Goal: Task Accomplishment & Management: Manage account settings

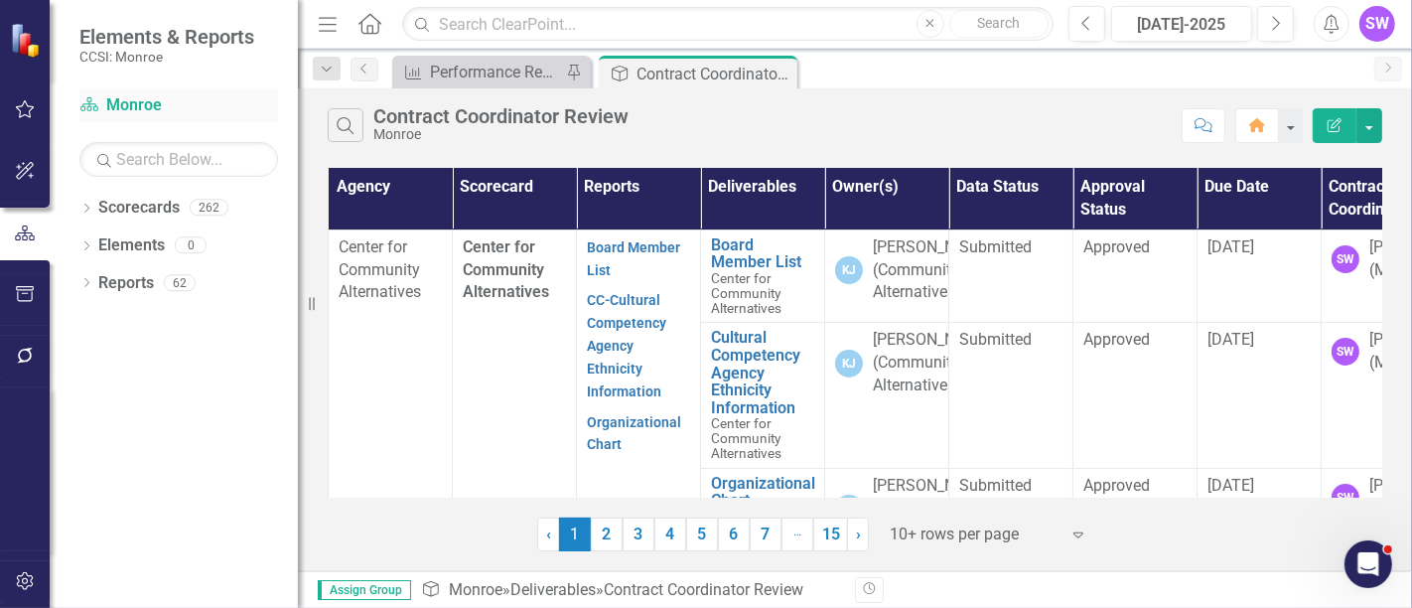
click at [145, 104] on link "Scorecard Monroe" at bounding box center [178, 105] width 199 height 23
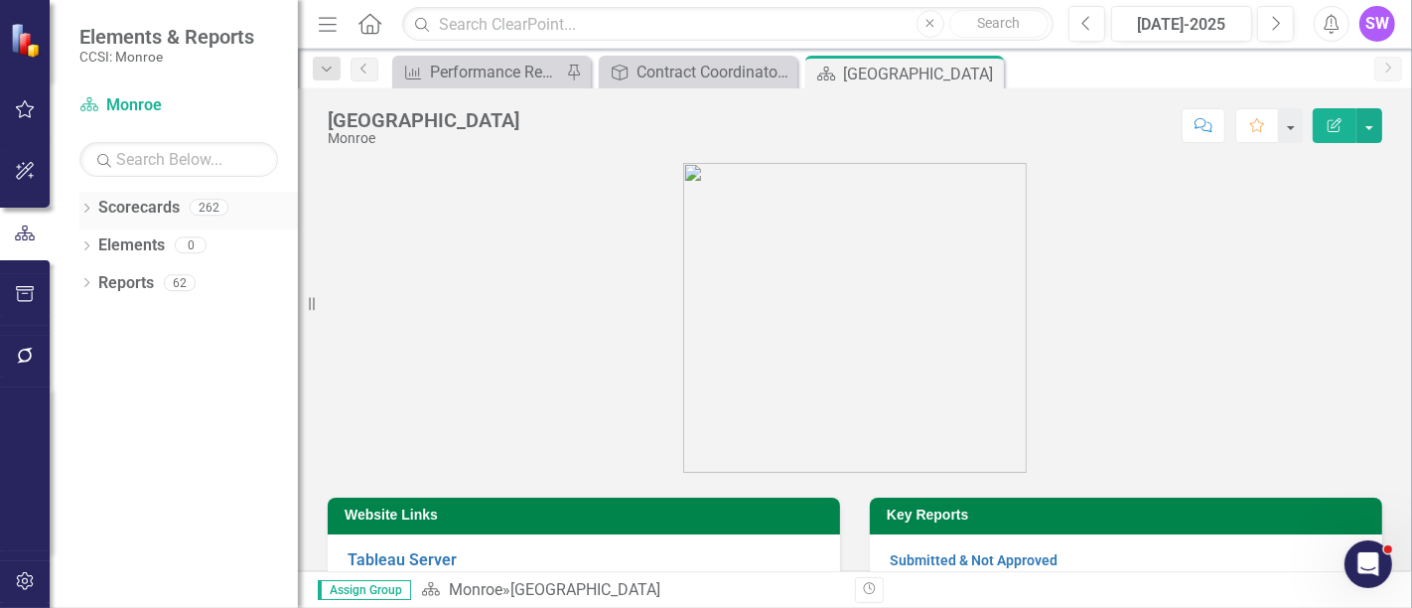
click at [88, 205] on div "Dropdown" at bounding box center [86, 210] width 14 height 17
click at [106, 241] on div "Dropdown" at bounding box center [99, 245] width 20 height 17
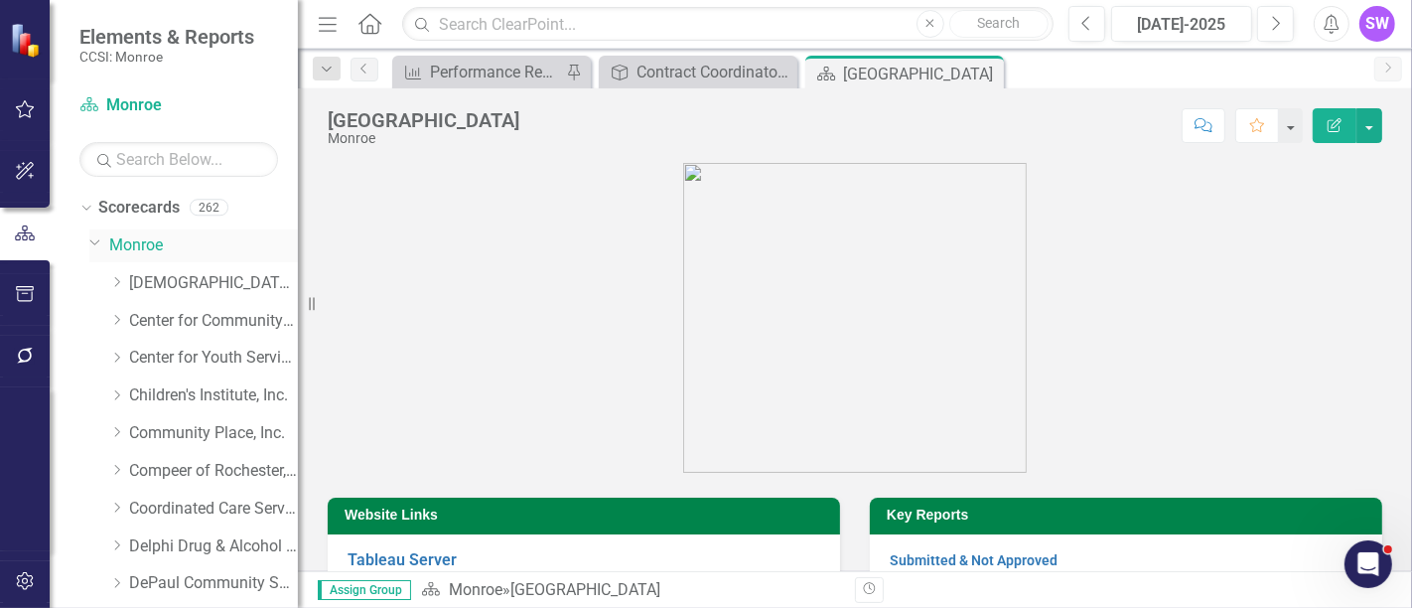
click at [122, 246] on link "Monroe" at bounding box center [203, 245] width 189 height 23
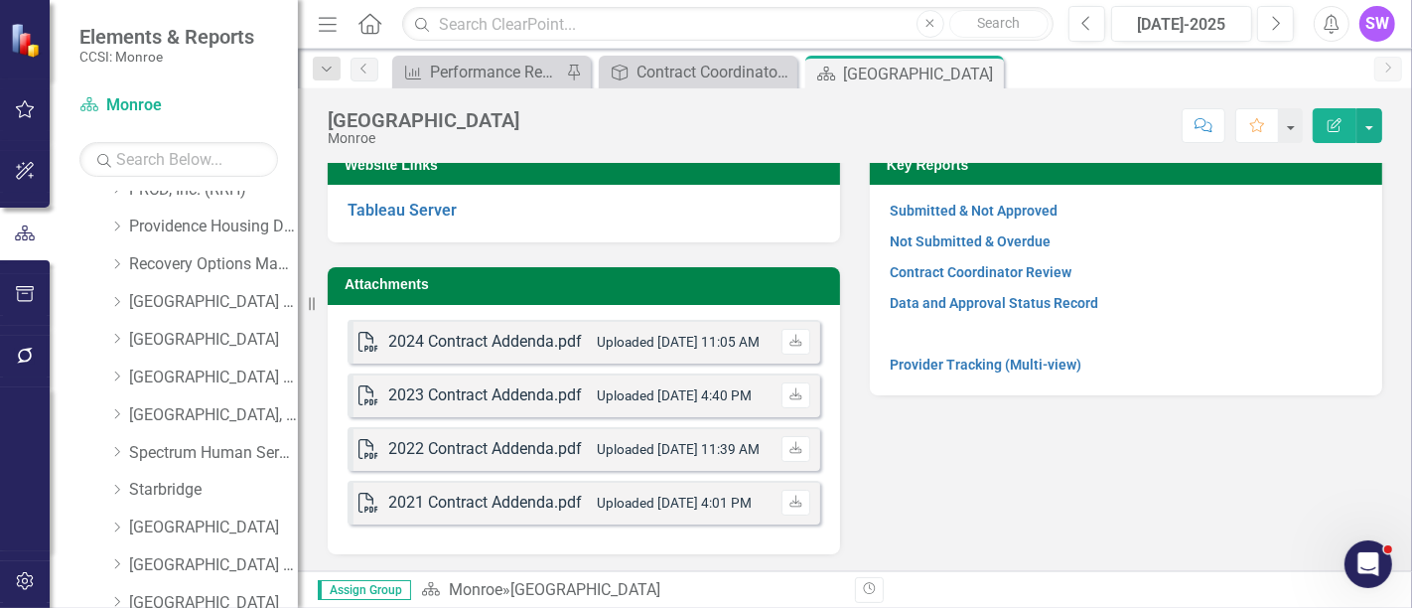
scroll to position [1104, 0]
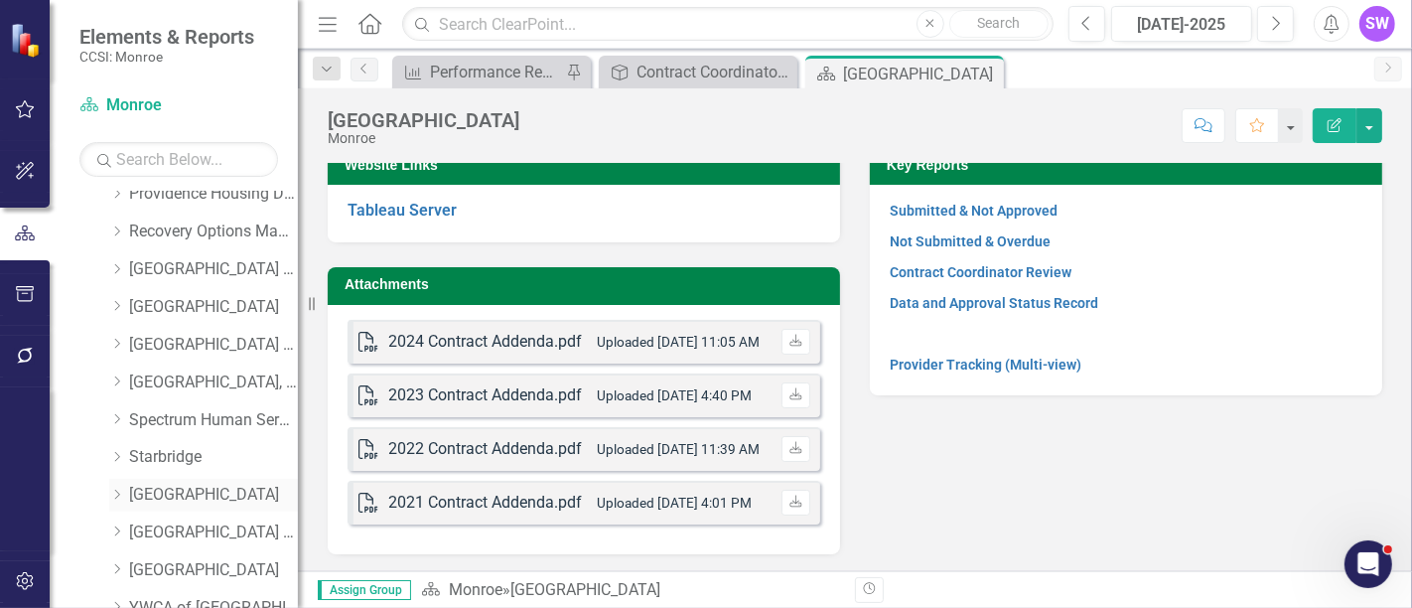
click at [116, 493] on icon "Dropdown" at bounding box center [116, 495] width 15 height 12
click at [185, 531] on link "[GEOGRAPHIC_DATA] (MCOMH Internal)" at bounding box center [223, 532] width 149 height 23
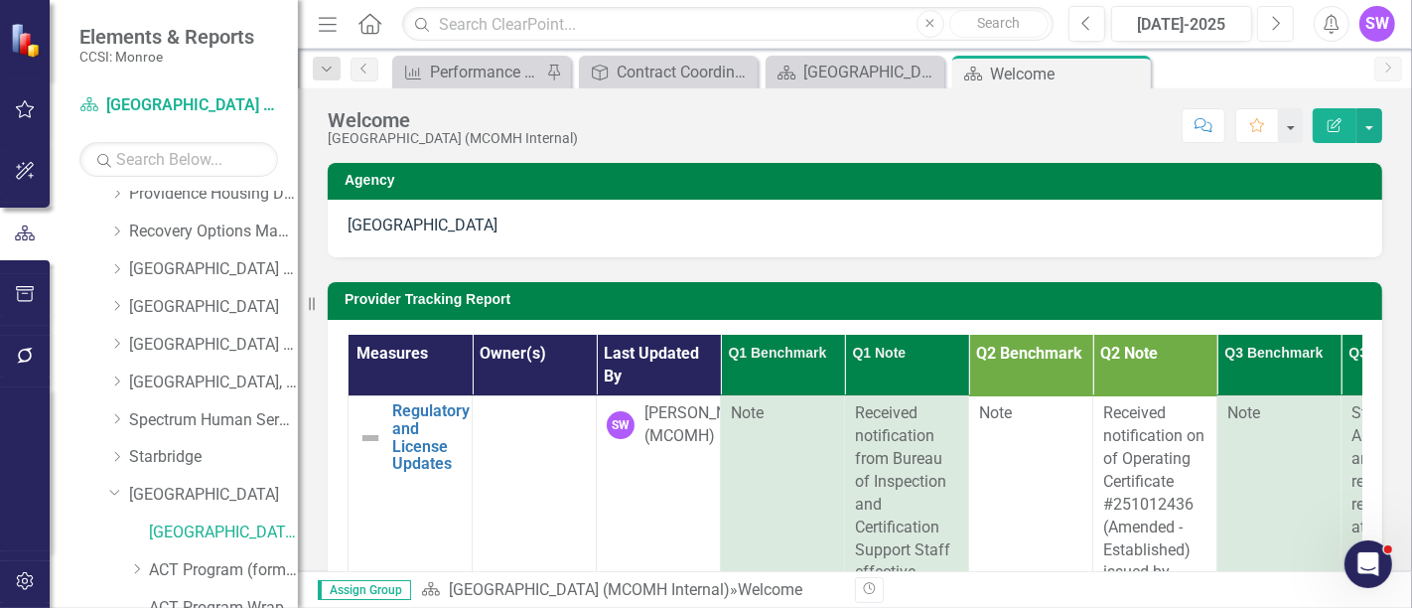
click at [1279, 21] on icon "Next" at bounding box center [1275, 24] width 11 height 18
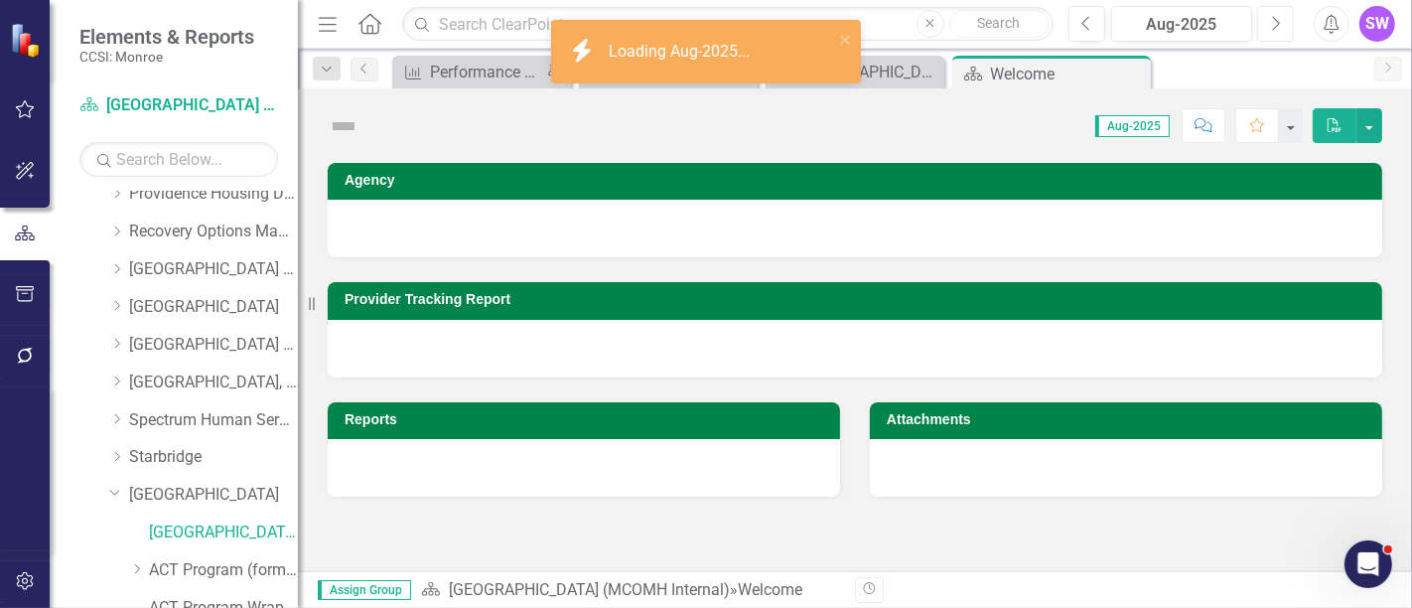
click at [1277, 21] on icon "Next" at bounding box center [1275, 24] width 11 height 18
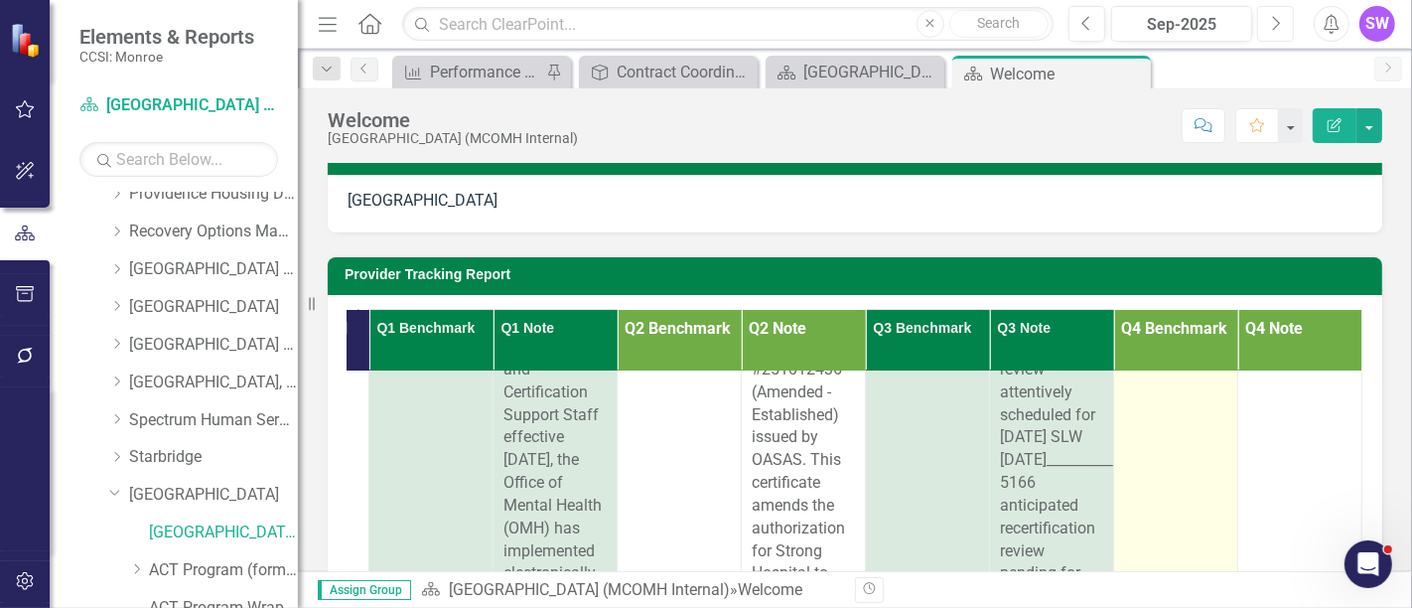
scroll to position [0, 379]
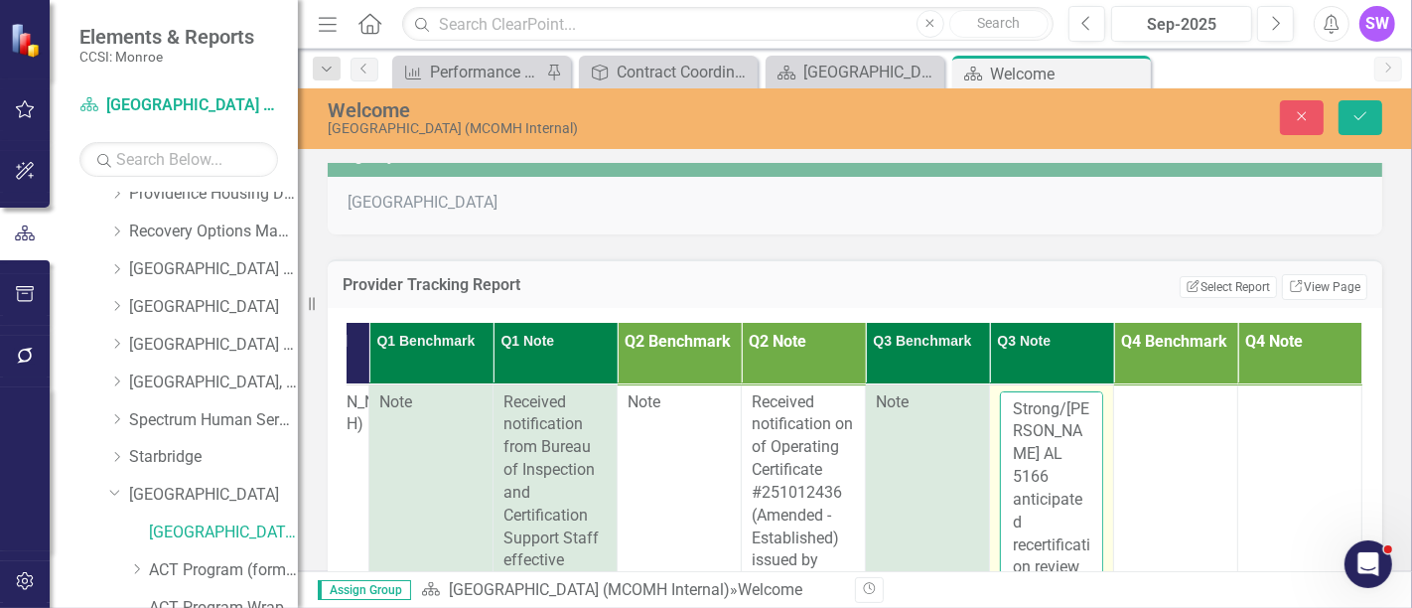
drag, startPoint x: 977, startPoint y: 389, endPoint x: 985, endPoint y: 401, distance: 14.3
click at [1000, 391] on textarea "Strong/[PERSON_NAME] AL 5166 anticipated recertification review attentively sch…" at bounding box center [1051, 511] width 103 height 240
click at [1000, 399] on textarea "________________Strong/[PERSON_NAME] AL 5166 anticipated recertification review…" at bounding box center [1051, 511] width 103 height 240
paste textarea "6536120B Brighter Days Pediatric Mental Health Urgent Care Center"
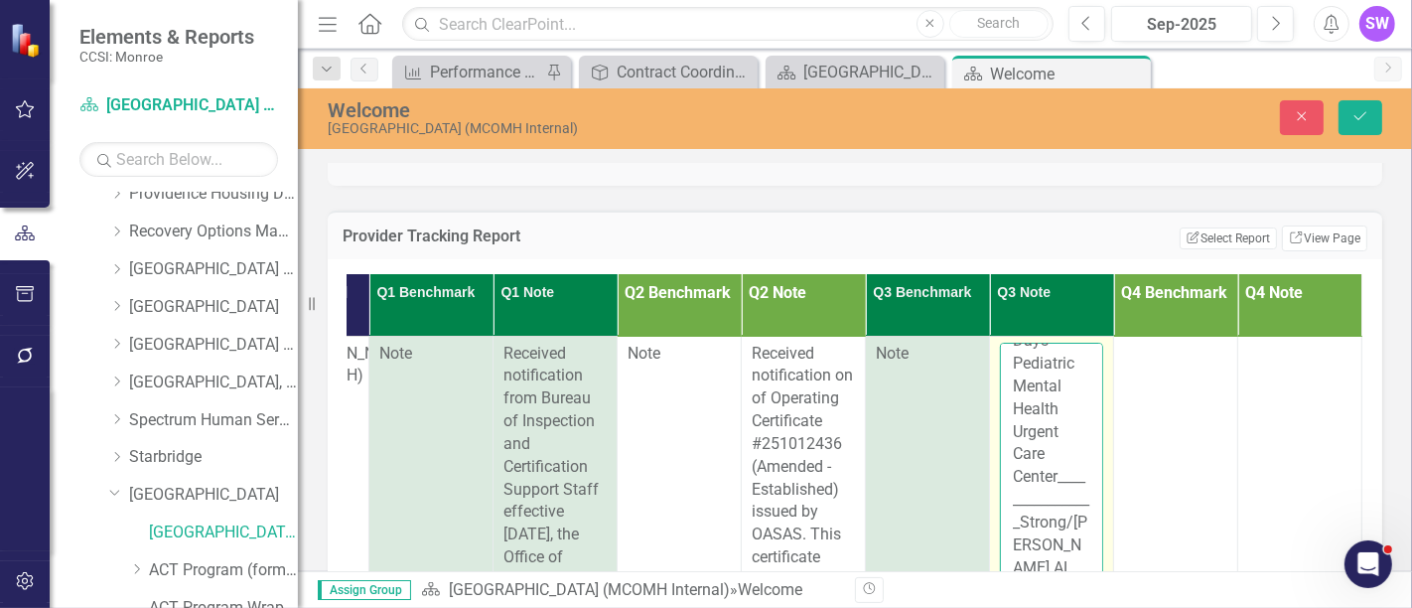
scroll to position [110, 0]
click at [1042, 456] on textarea "6536120B Brighter Days Pediatric Mental Health Urgent Care Center. ____________…" at bounding box center [1051, 463] width 103 height 240
paste textarea "[US_STATE] State Office of Mental Health is issuing an amended operating certif…"
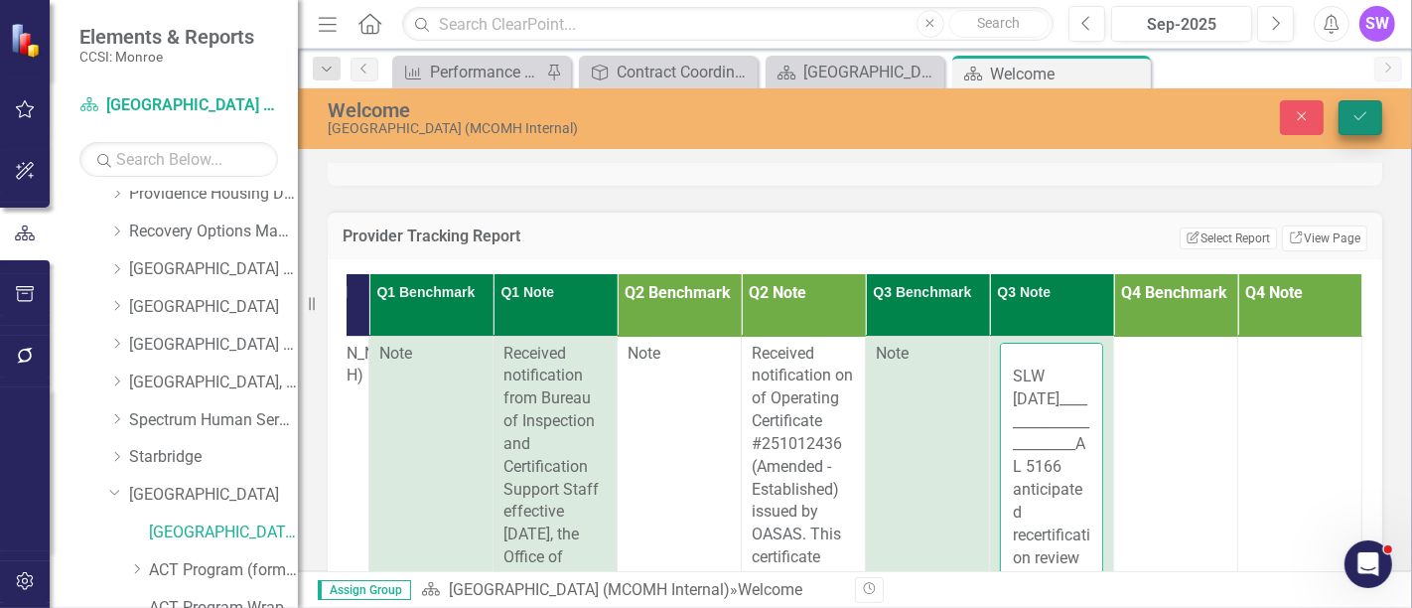
type textarea "6536120B Brighter Days Pediatric Mental Health Urgent Care Center. [US_STATE] S…"
click at [1360, 111] on icon "Save" at bounding box center [1361, 116] width 18 height 14
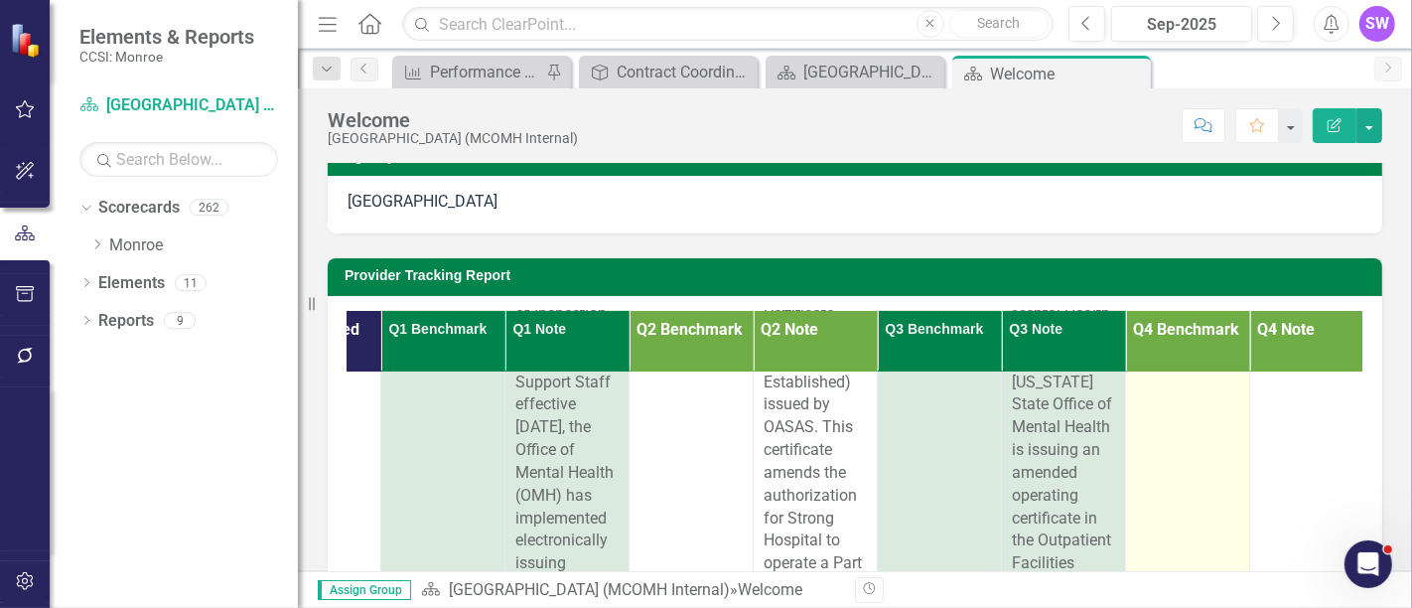
scroll to position [110, 340]
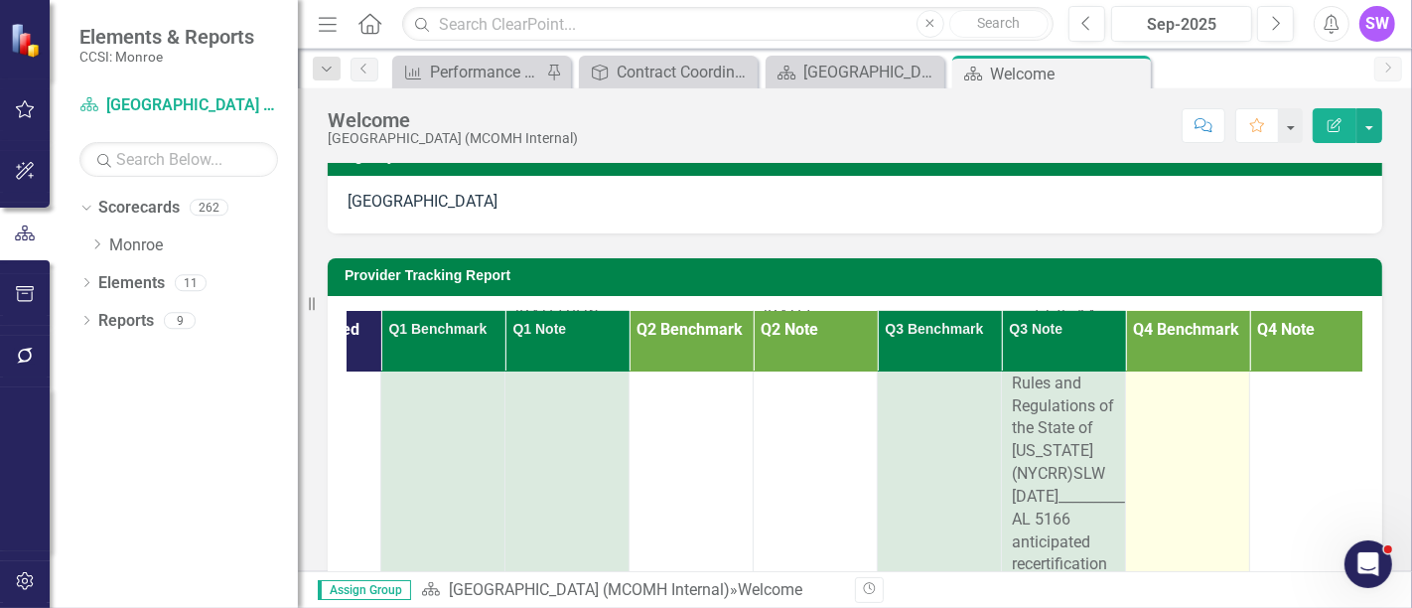
scroll to position [662, 340]
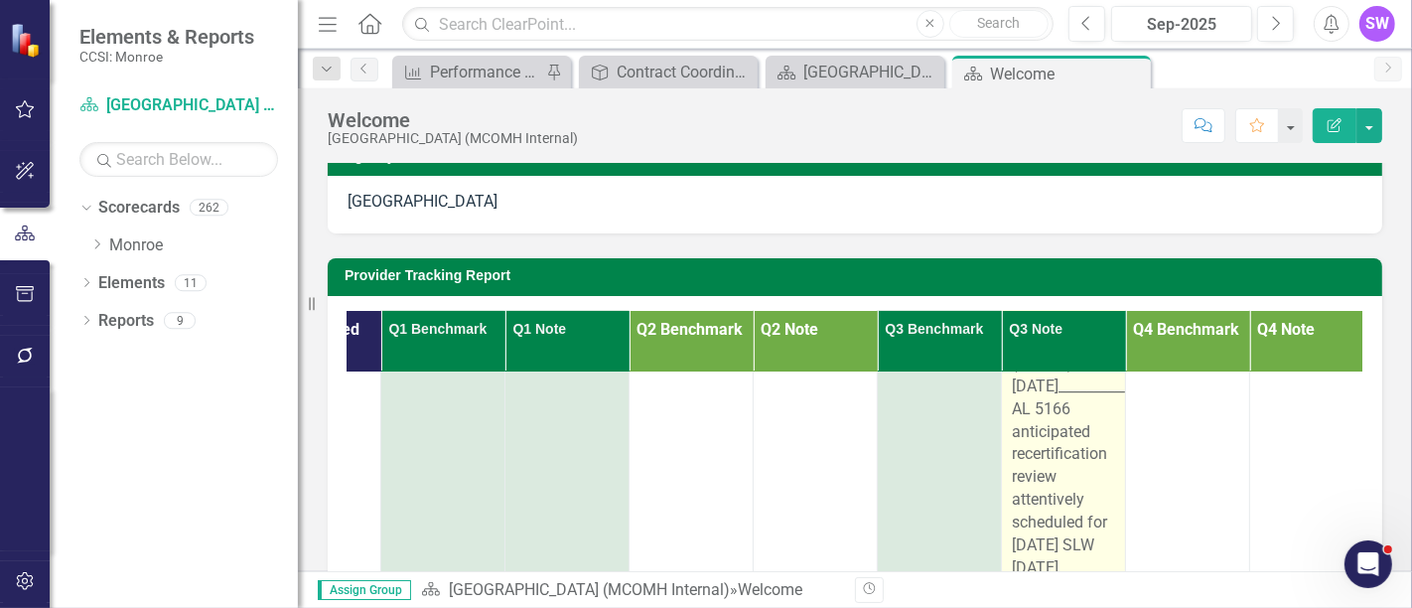
click at [1088, 457] on div "6536120B Brighter Days Pediatric Mental Health Urgent Care Center. [US_STATE] S…" at bounding box center [1063, 443] width 103 height 1452
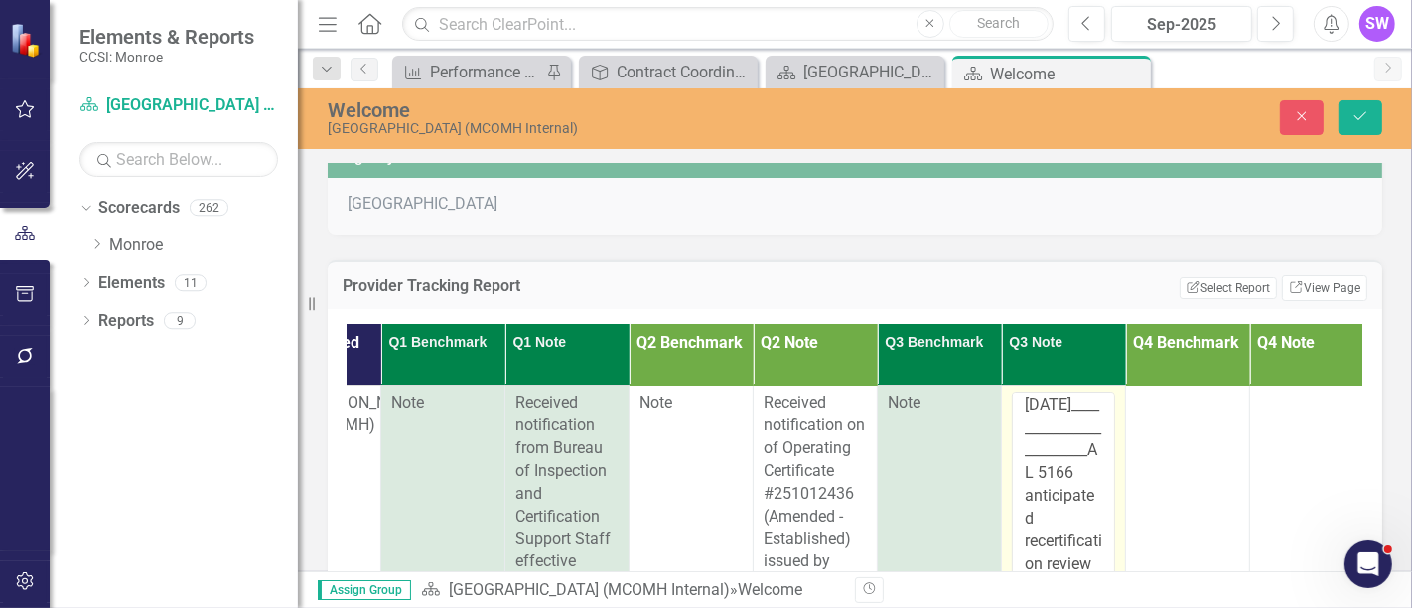
scroll to position [1324, 0]
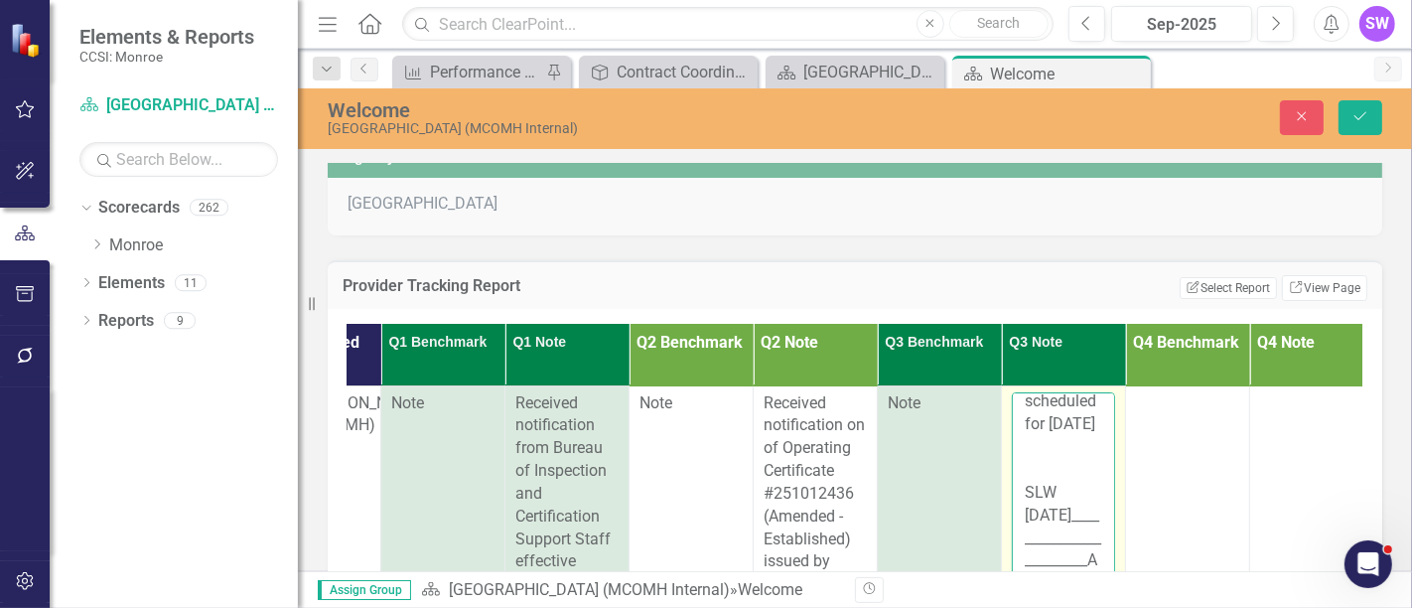
click at [1085, 421] on textarea "6536120B Brighter Days Pediatric Mental Health Urgent Care Center. [US_STATE] S…" at bounding box center [1063, 512] width 103 height 240
click at [1087, 403] on textarea "6536120B Brighter Days Pediatric Mental Health Urgent Care Center. [US_STATE] S…" at bounding box center [1063, 512] width 103 height 240
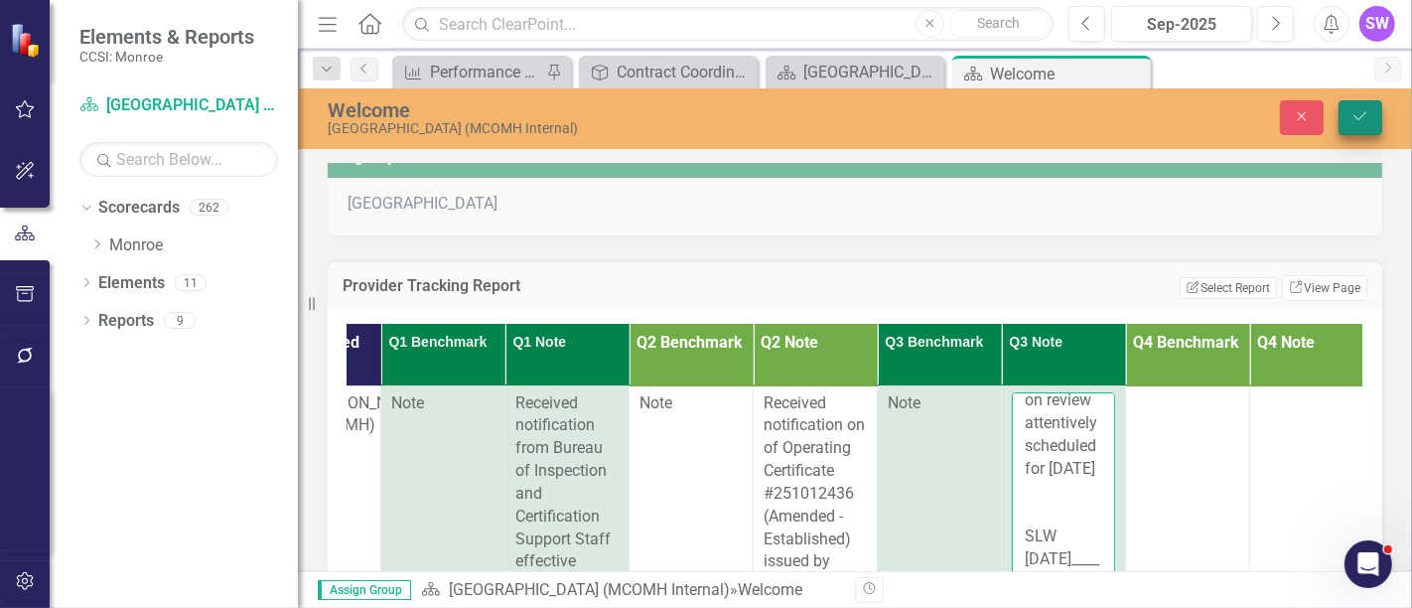
type textarea "6536120B Brighter Days Pediatric Mental Health Urgent Care Center. [US_STATE] S…"
click at [1361, 115] on icon "Save" at bounding box center [1361, 116] width 18 height 14
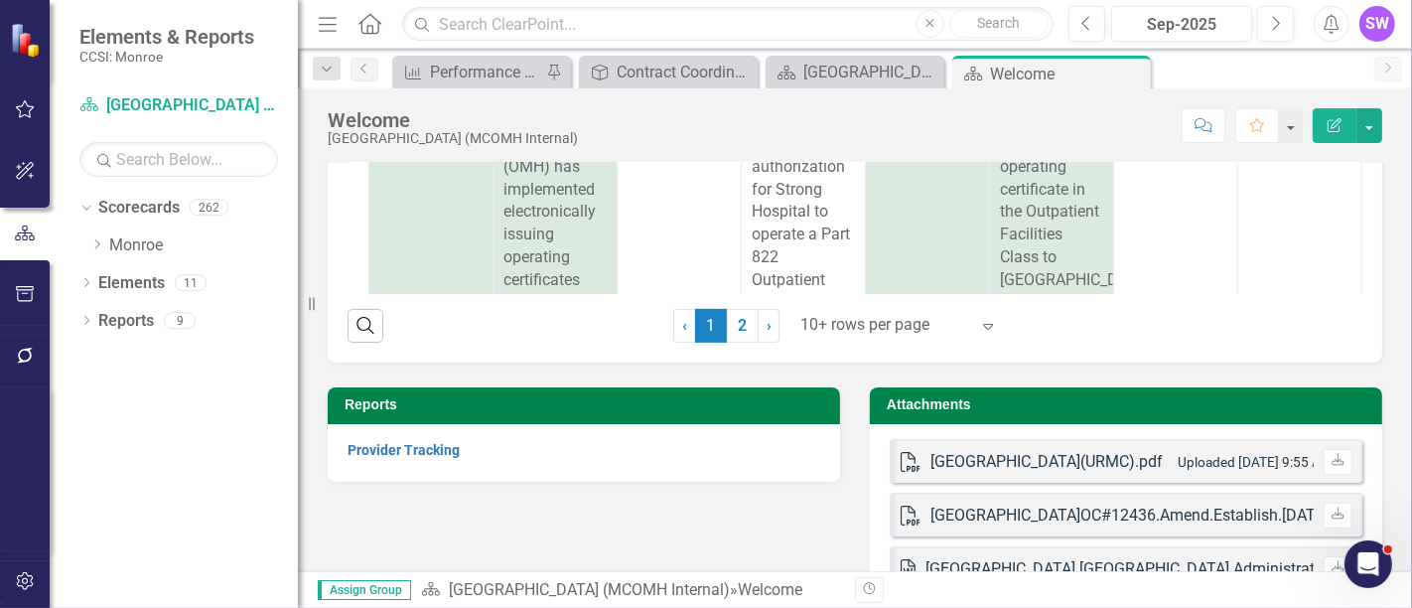
scroll to position [563, 0]
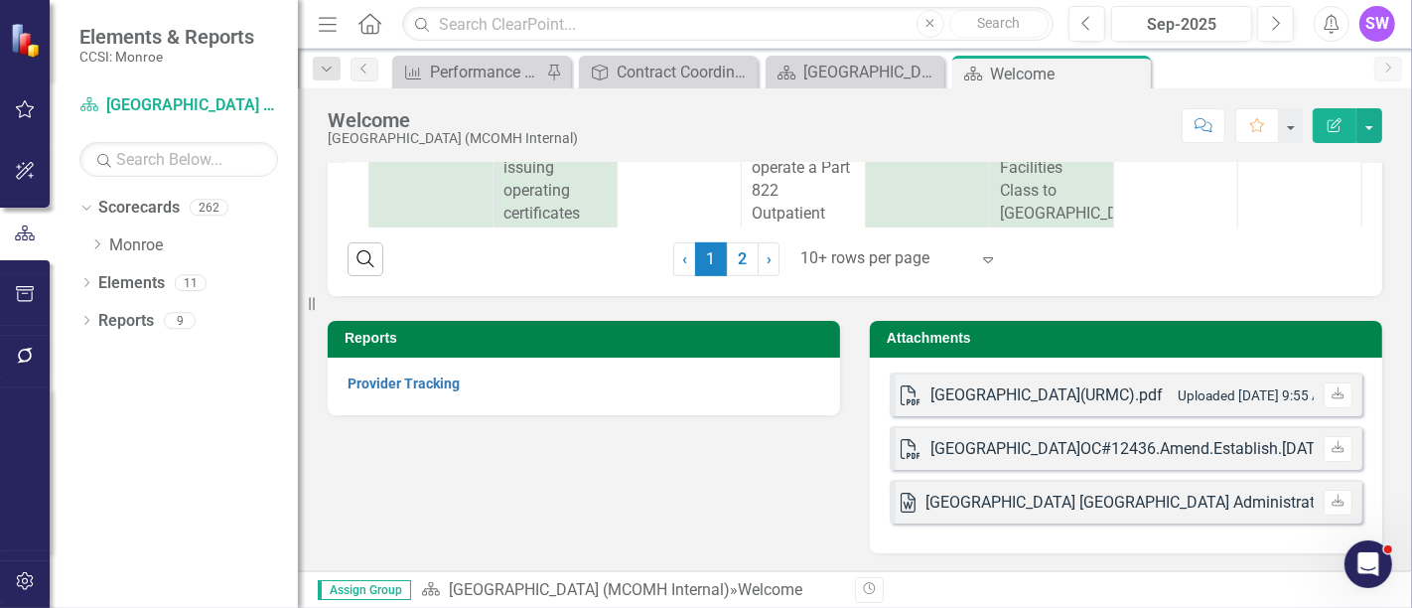
click at [994, 524] on div "PDF [GEOGRAPHIC_DATA](URMC).pdf Uploaded [DATE] 9:55 AM Download PDF [GEOGRAPHI…" at bounding box center [1126, 456] width 513 height 196
click at [994, 525] on div "PDF [GEOGRAPHIC_DATA](URMC).pdf Uploaded [DATE] 9:55 AM Download PDF [GEOGRAPHI…" at bounding box center [1126, 456] width 513 height 196
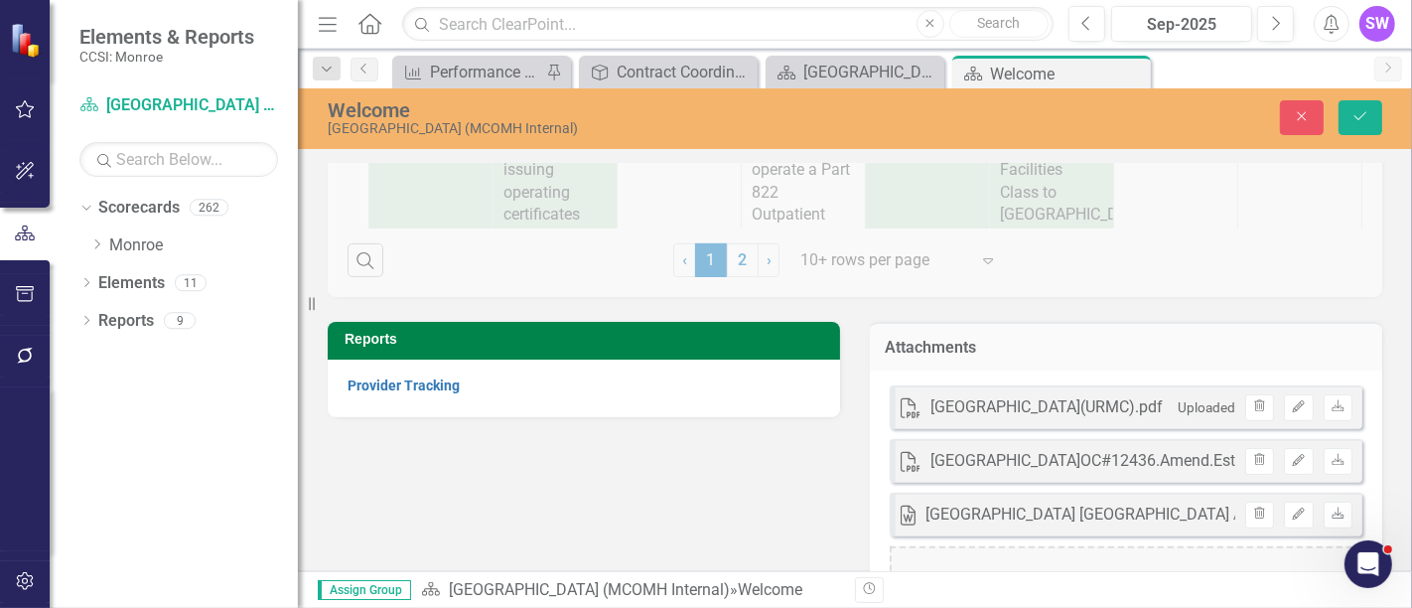
click at [959, 560] on div "Drop pdfs, images, or office documents here or click to upload" at bounding box center [1126, 582] width 473 height 72
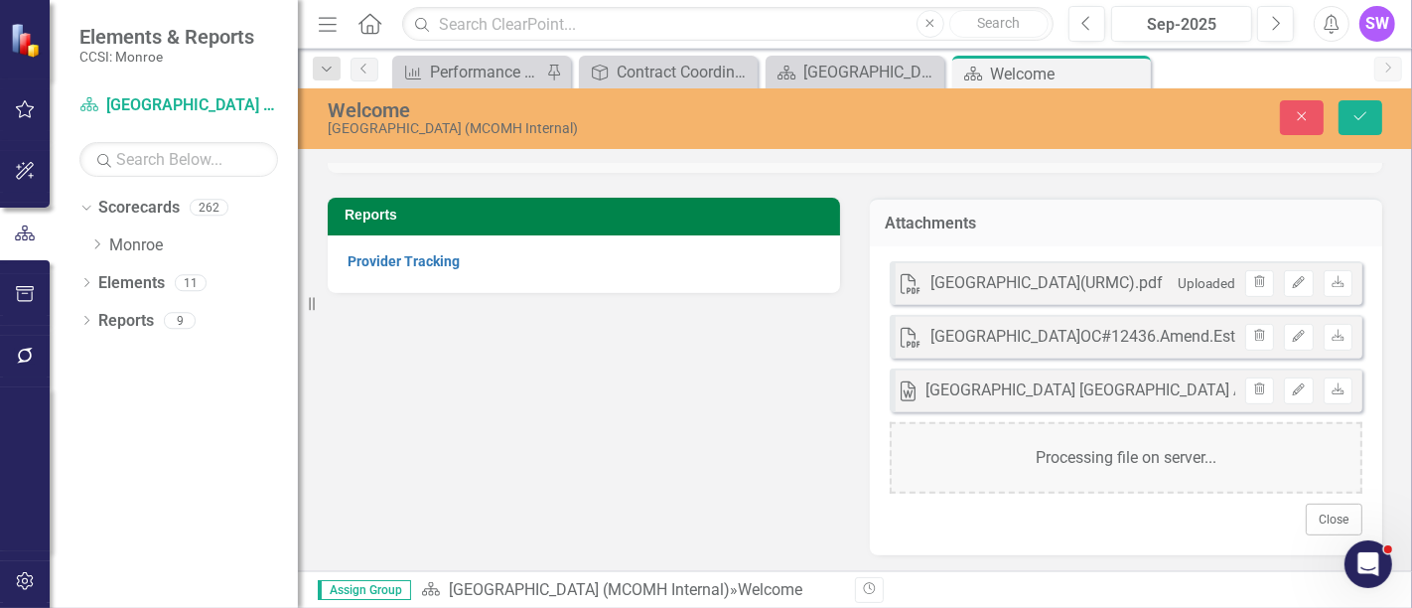
scroll to position [688, 0]
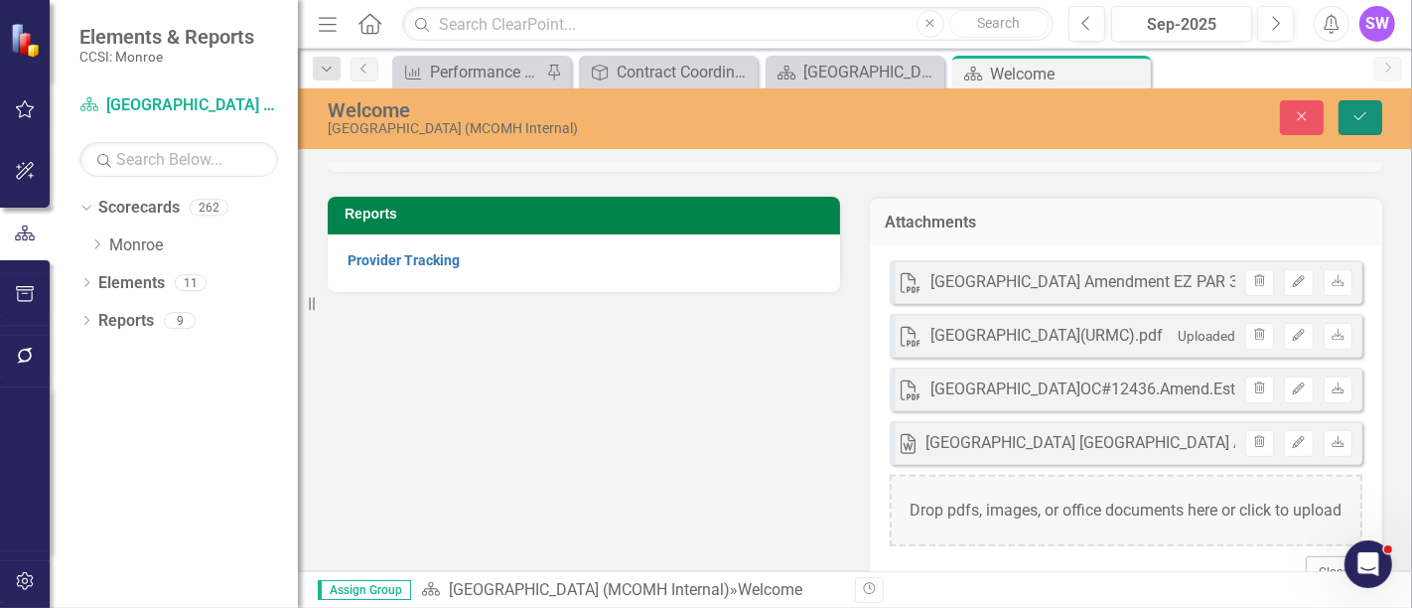
click at [1370, 124] on button "Save" at bounding box center [1361, 117] width 44 height 35
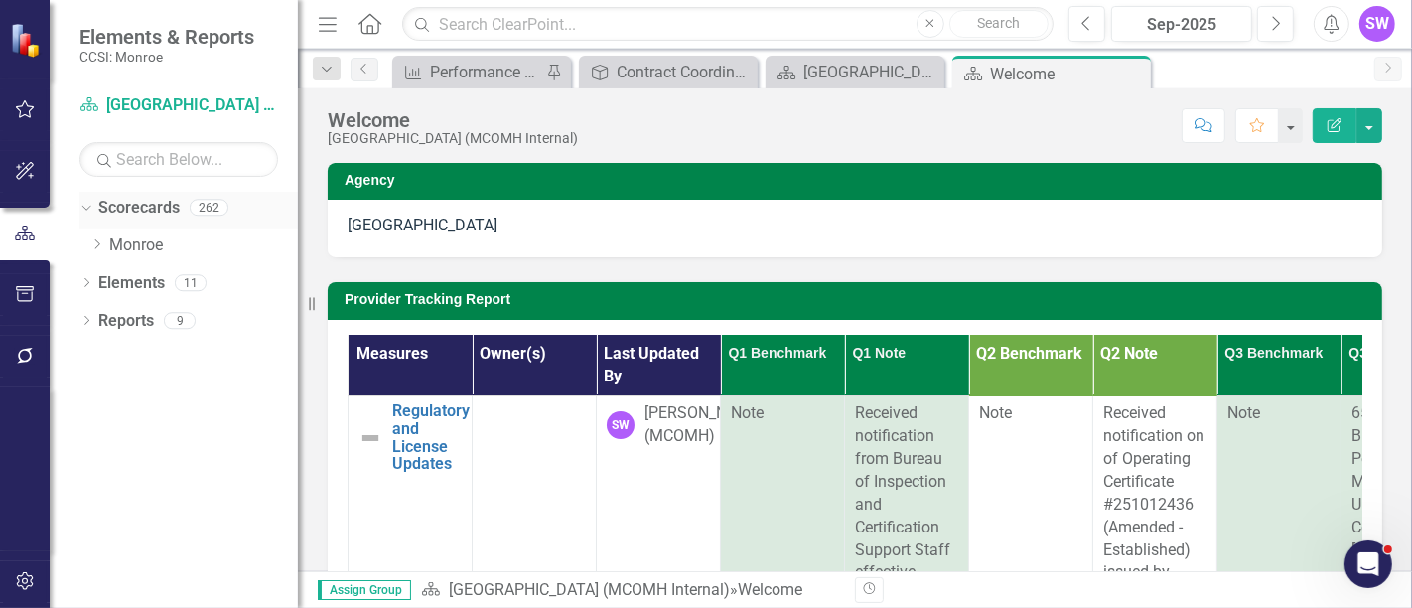
click at [79, 211] on icon "Dropdown" at bounding box center [83, 207] width 11 height 14
click at [88, 208] on icon "Dropdown" at bounding box center [86, 210] width 14 height 11
click at [96, 242] on icon "Dropdown" at bounding box center [96, 244] width 15 height 12
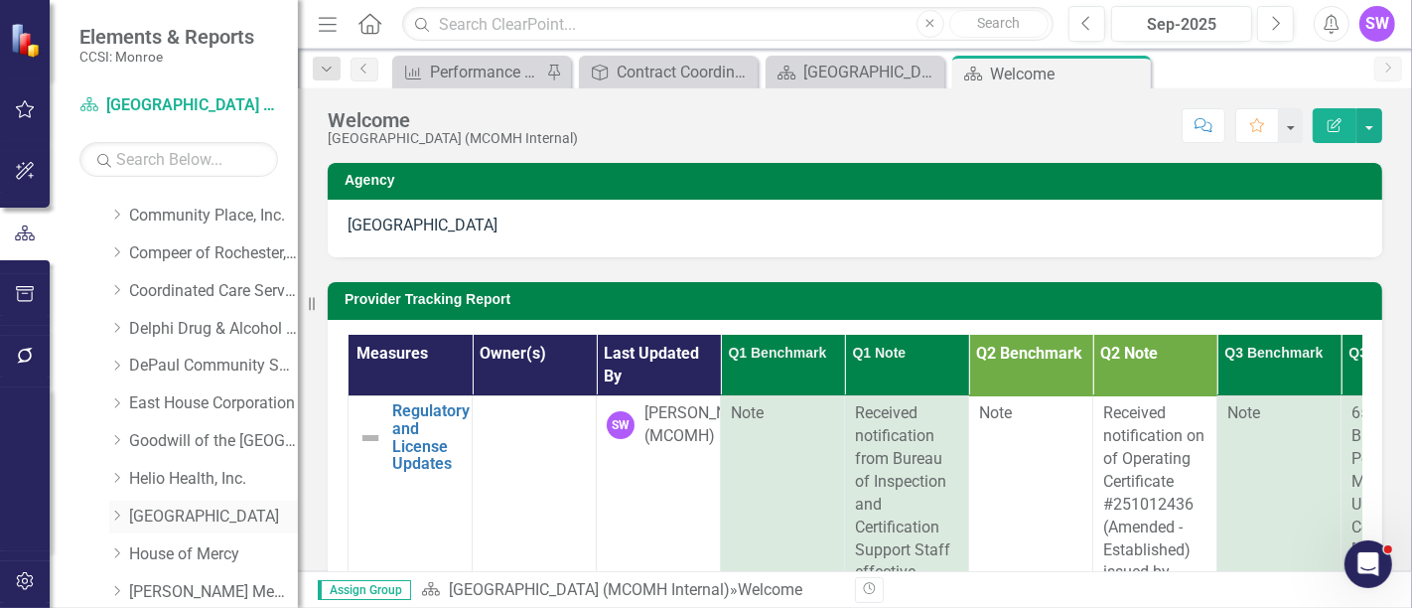
scroll to position [221, 0]
click at [119, 325] on icon "Dropdown" at bounding box center [116, 325] width 15 height 12
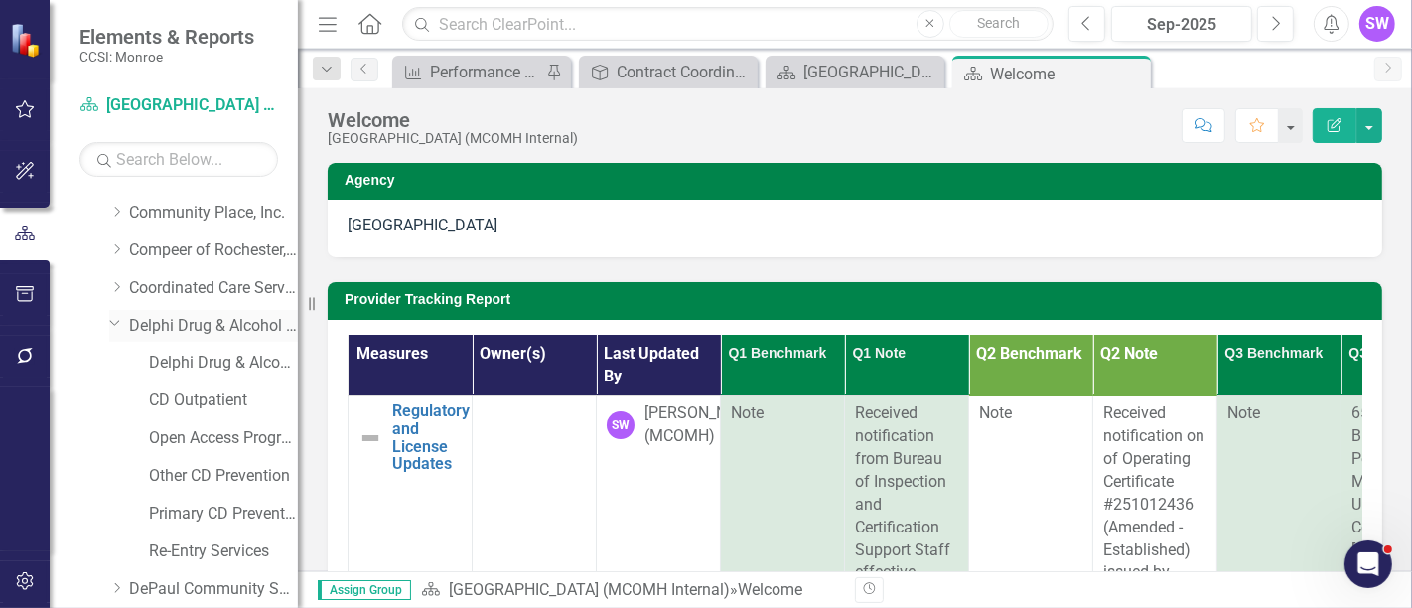
click at [174, 330] on link "Delphi Drug & Alcohol Council" at bounding box center [213, 326] width 169 height 23
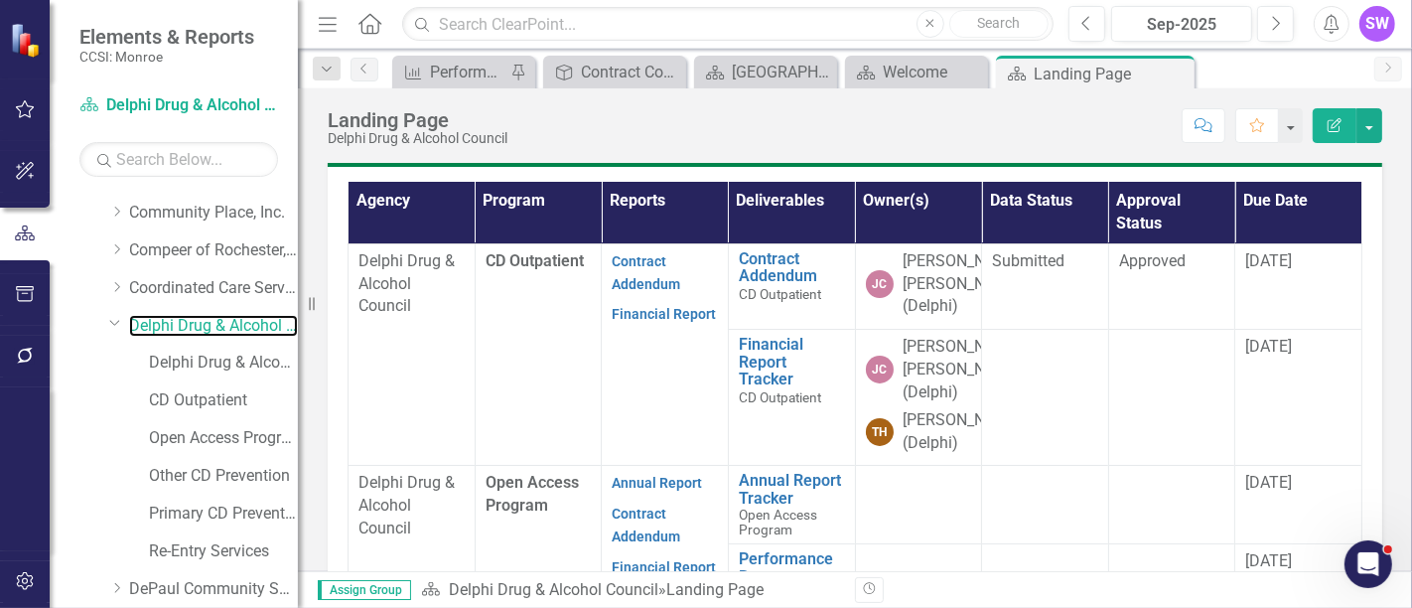
scroll to position [615, 0]
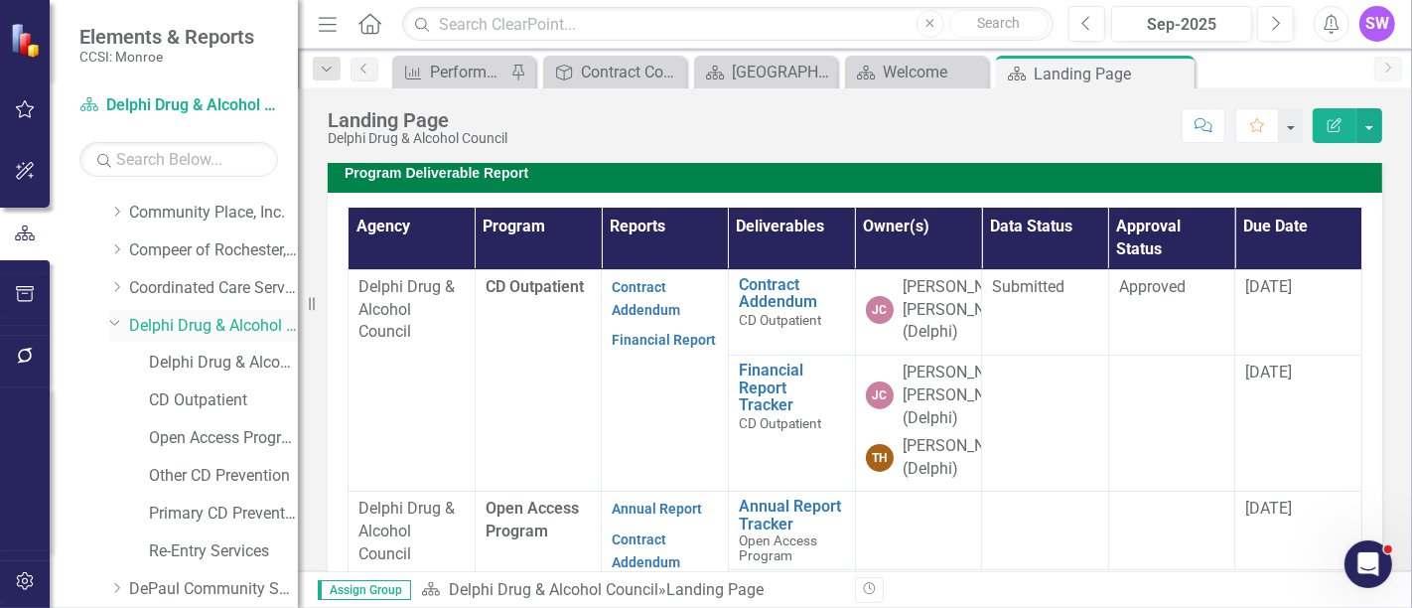
click at [202, 328] on link "Delphi Drug & Alcohol Council" at bounding box center [213, 326] width 169 height 23
drag, startPoint x: 113, startPoint y: 326, endPoint x: 123, endPoint y: 328, distance: 10.1
click at [113, 327] on icon "Dropdown" at bounding box center [115, 322] width 12 height 15
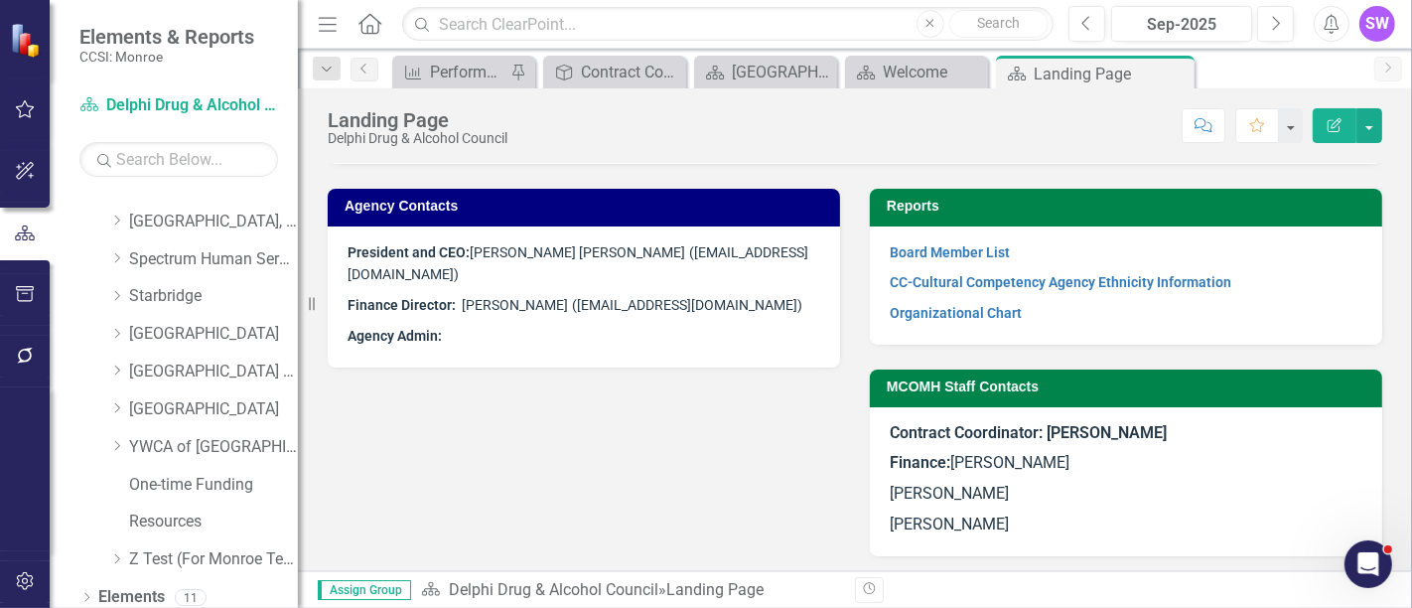
scroll to position [1310, 0]
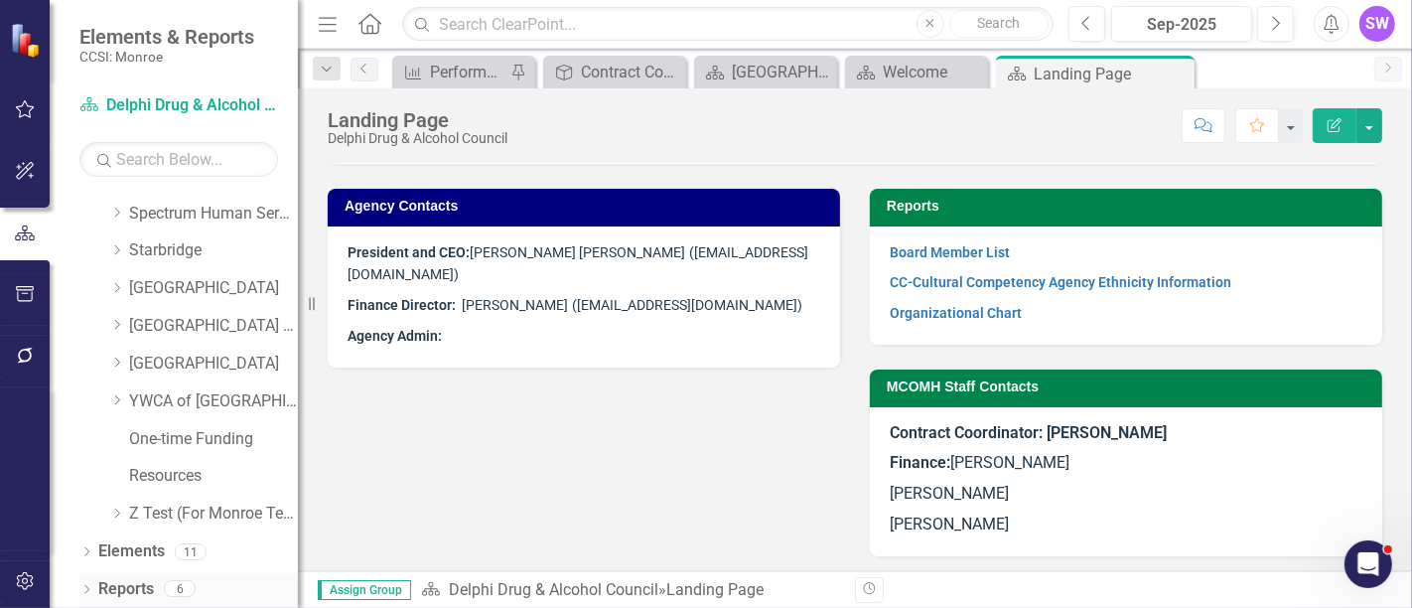
click at [81, 592] on icon "Dropdown" at bounding box center [86, 591] width 14 height 11
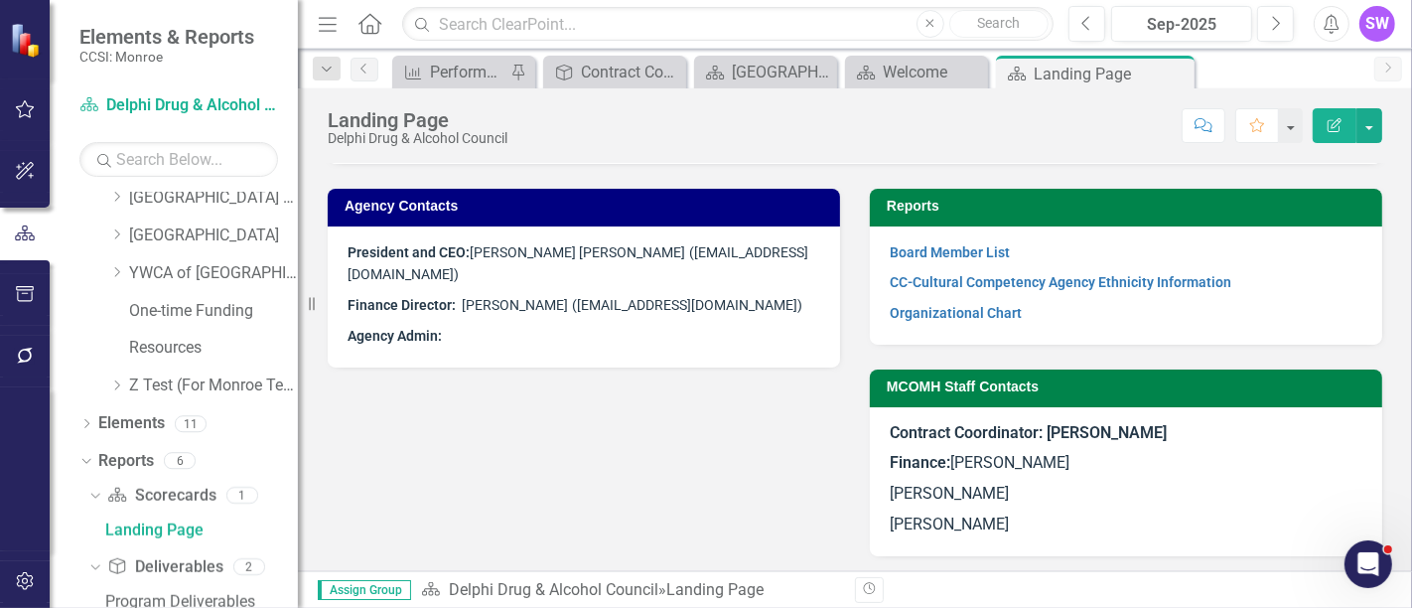
scroll to position [1553, 0]
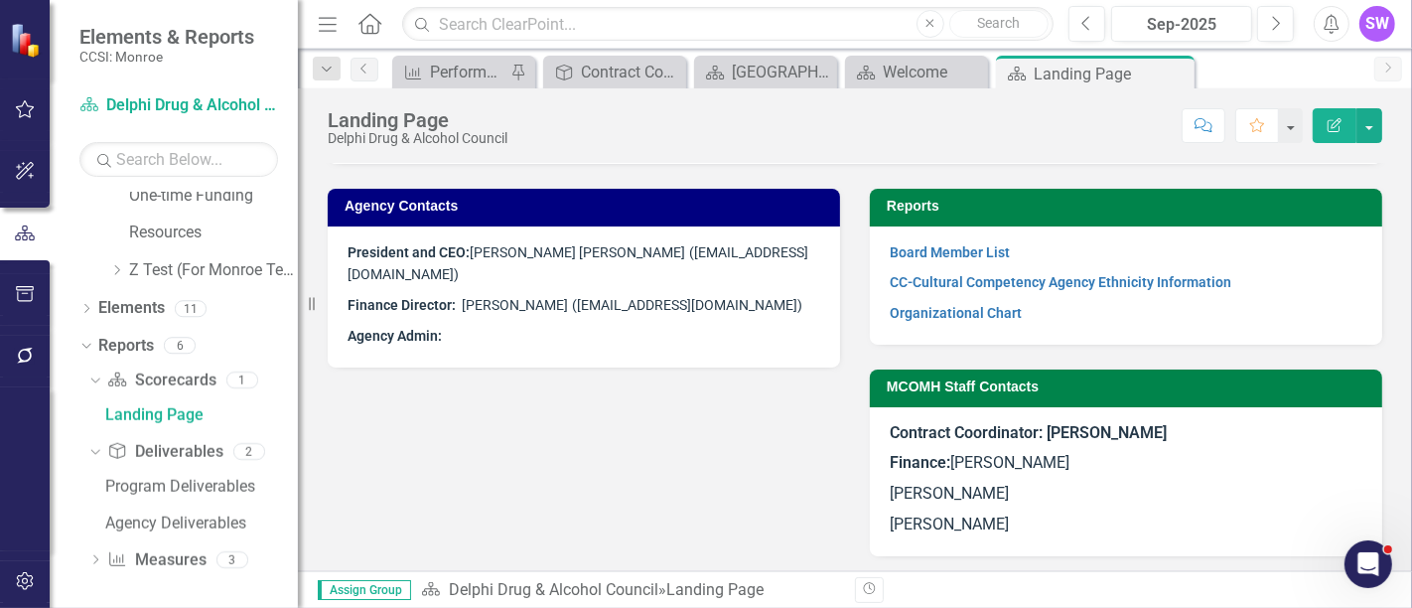
click at [85, 557] on div "Dropdown Scorecard Scorecards 1 Landing Page Dropdown Deliverable Deliverables …" at bounding box center [188, 474] width 219 height 218
click at [94, 558] on icon "Dropdown" at bounding box center [95, 561] width 14 height 11
click at [101, 413] on icon "Dropdown" at bounding box center [95, 416] width 14 height 11
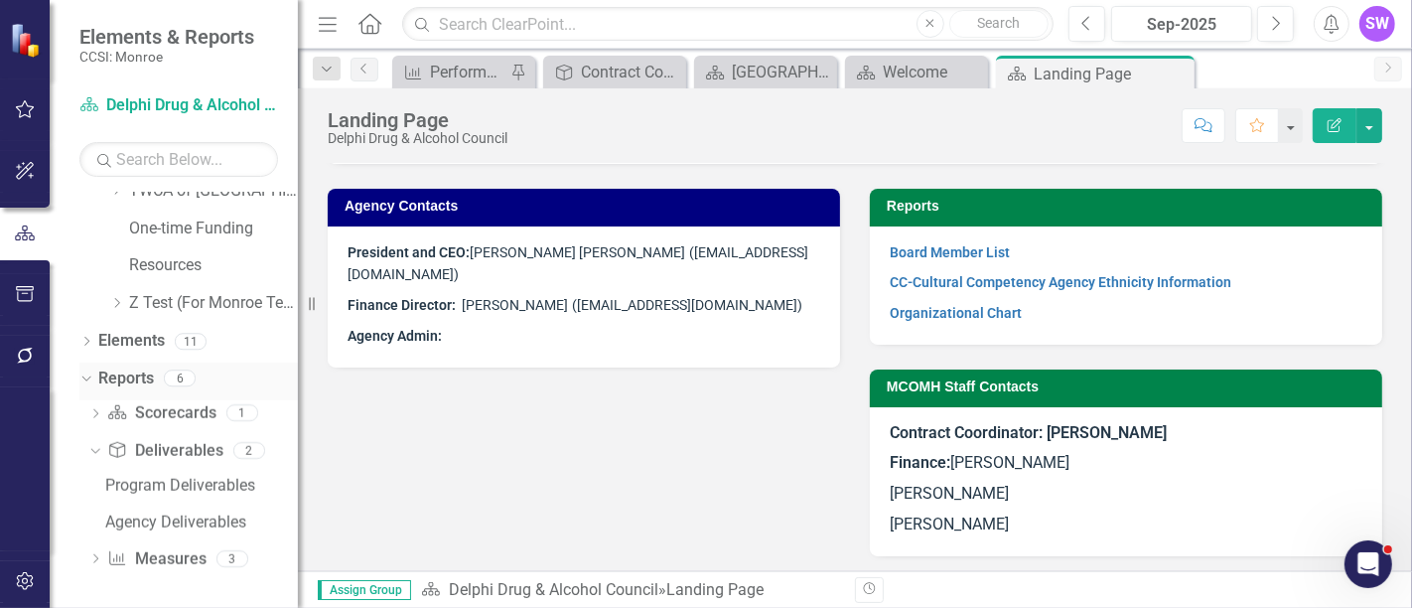
click at [93, 378] on div "Dropdown Reports 6" at bounding box center [188, 382] width 219 height 38
click at [90, 372] on div "Dropdown" at bounding box center [82, 377] width 17 height 14
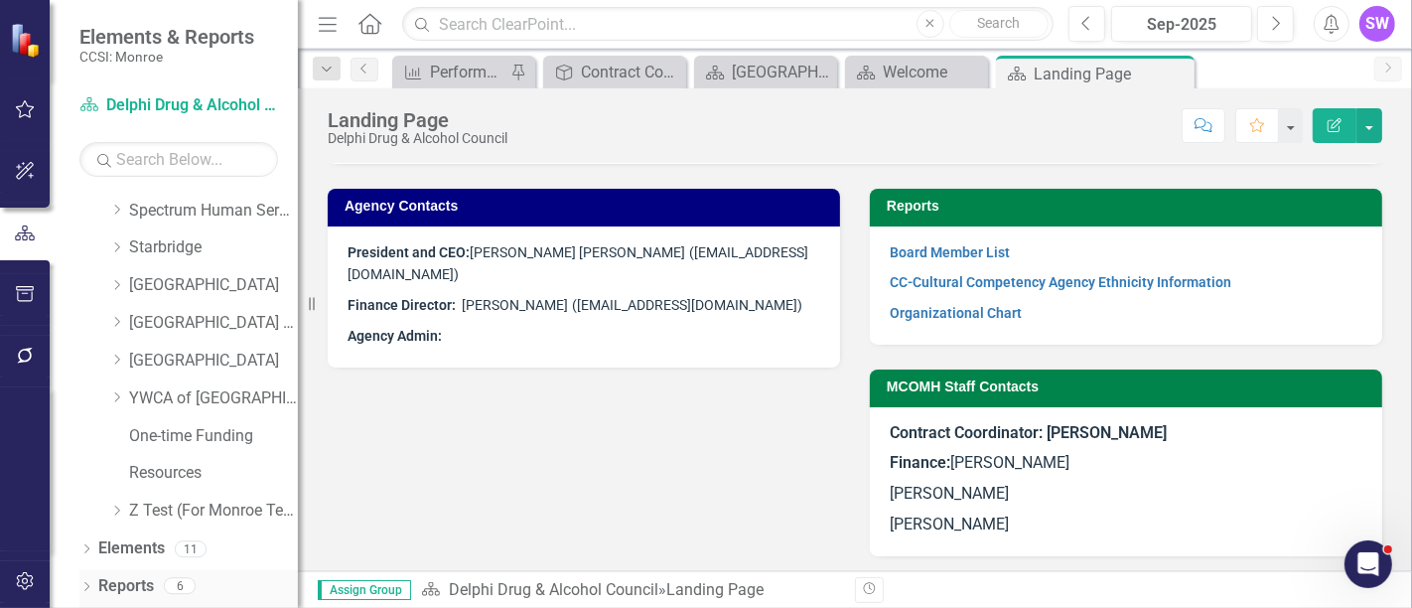
scroll to position [1310, 0]
click at [90, 551] on icon "Dropdown" at bounding box center [86, 553] width 14 height 11
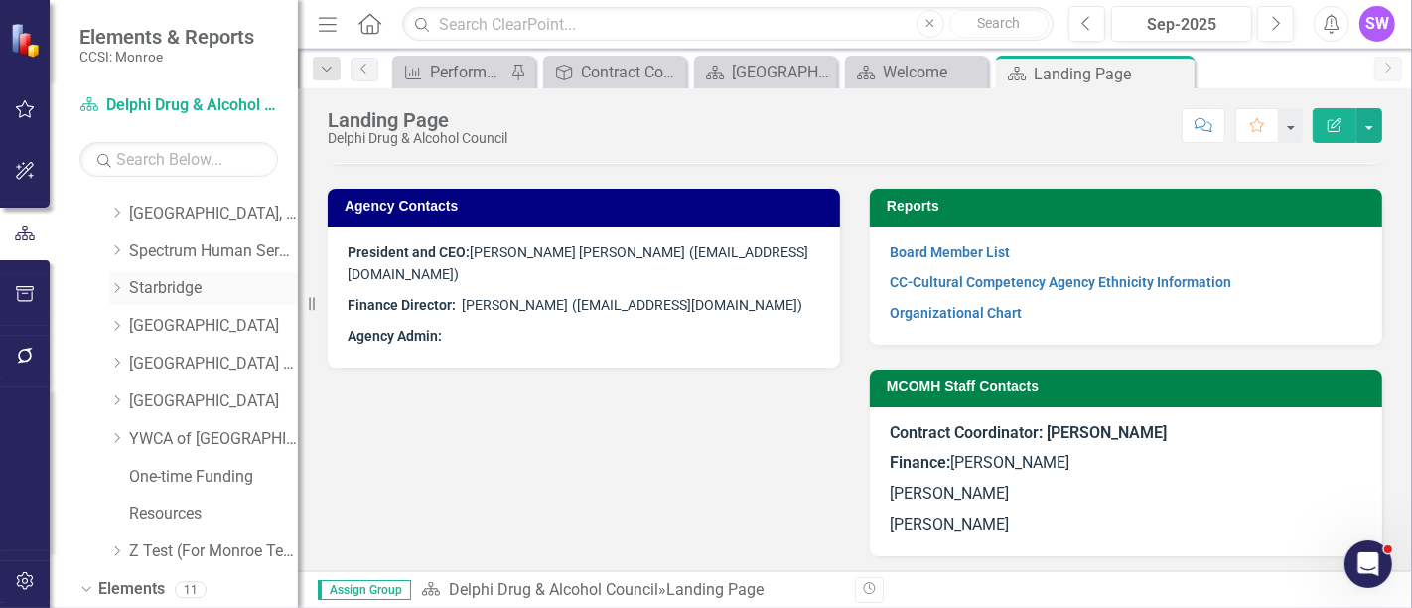
scroll to position [1164, 0]
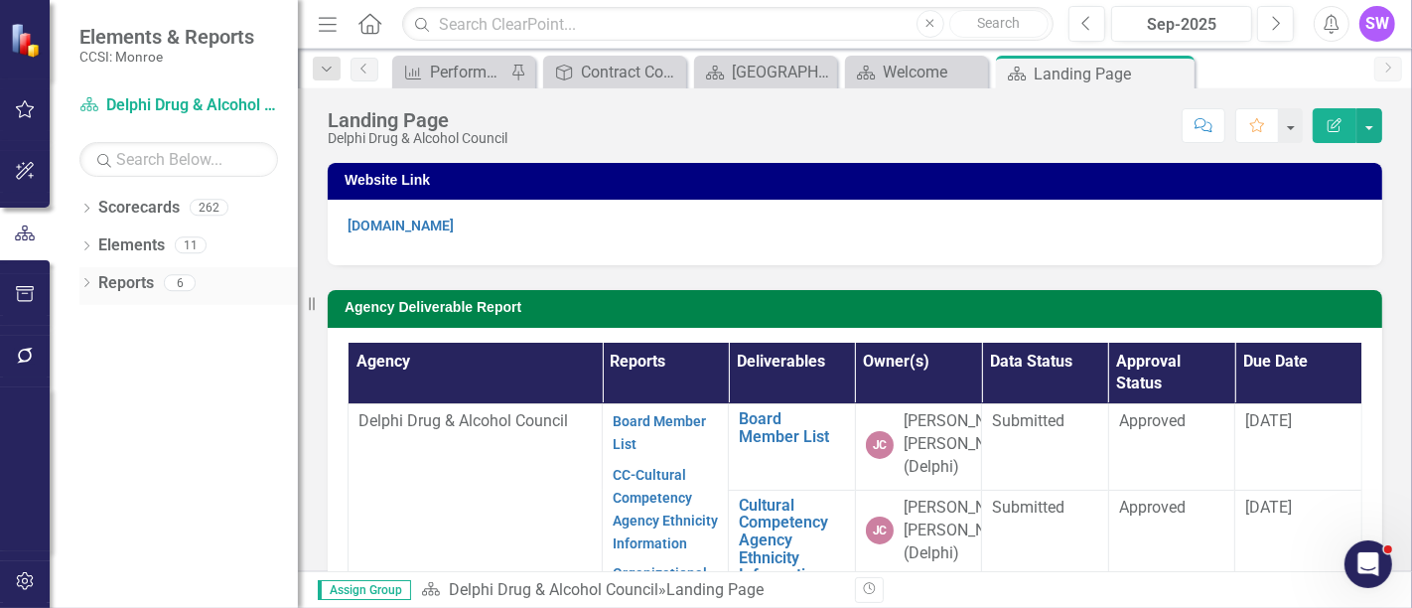
click at [88, 283] on icon "Dropdown" at bounding box center [86, 284] width 14 height 11
click at [100, 387] on icon "Dropdown" at bounding box center [95, 390] width 14 height 11
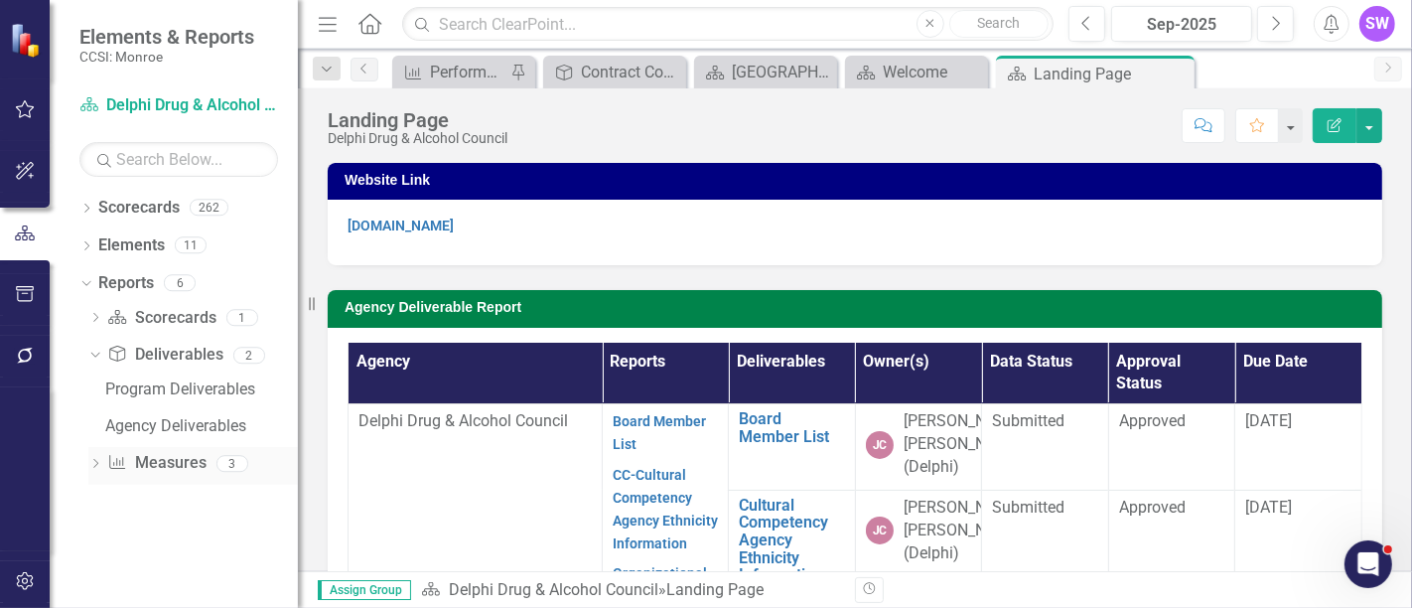
click at [97, 468] on icon "Dropdown" at bounding box center [95, 465] width 14 height 11
click at [371, 27] on icon "Home" at bounding box center [370, 23] width 26 height 21
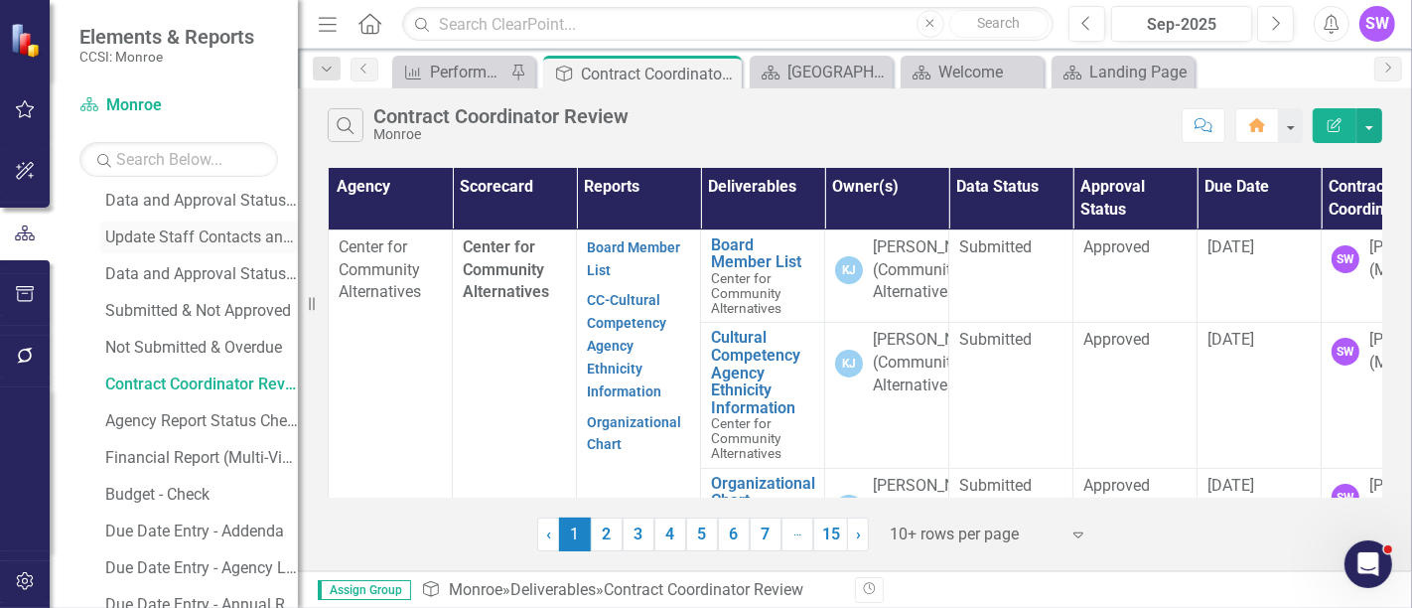
scroll to position [492, 0]
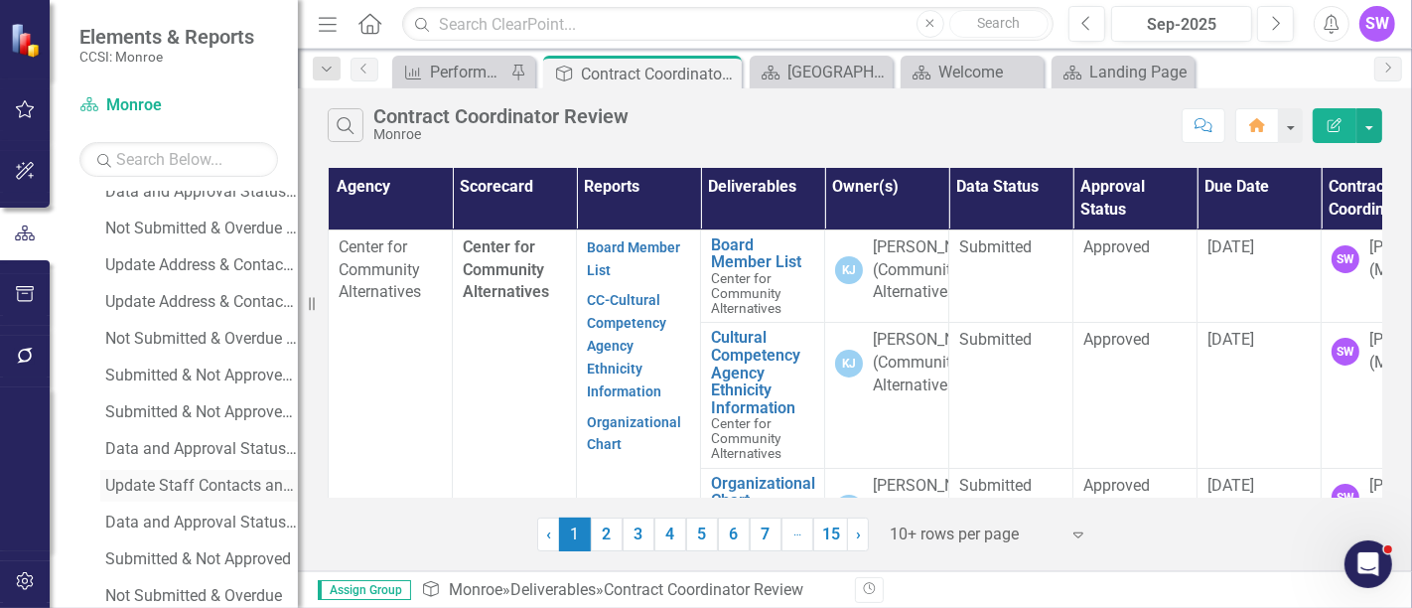
click at [201, 487] on div "Update Staff Contacts and Website Link on Agency Landing Page" at bounding box center [201, 486] width 193 height 18
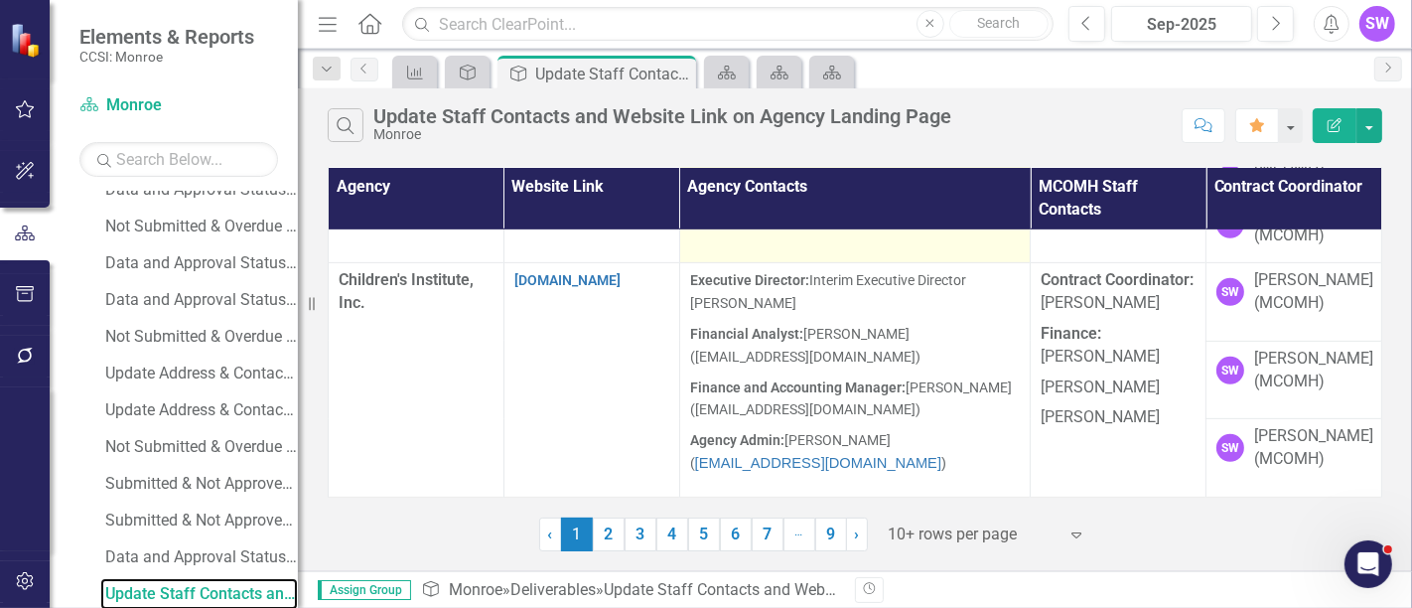
scroll to position [832, 0]
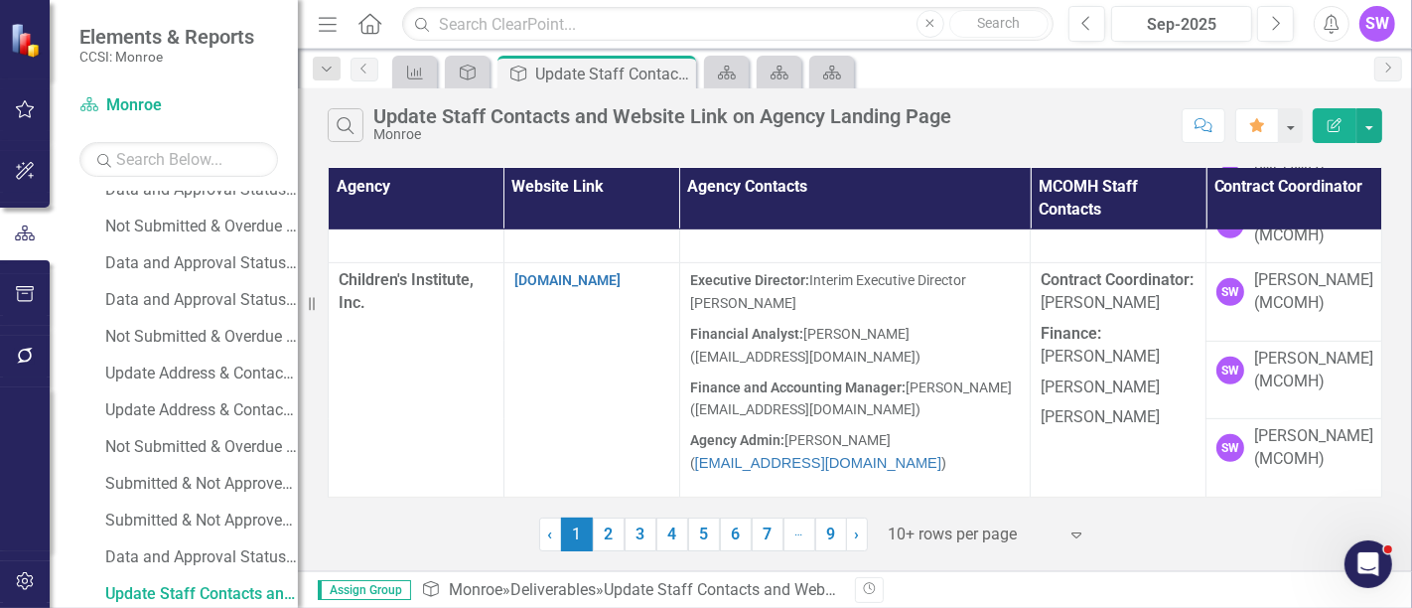
click at [934, 535] on div at bounding box center [973, 534] width 169 height 27
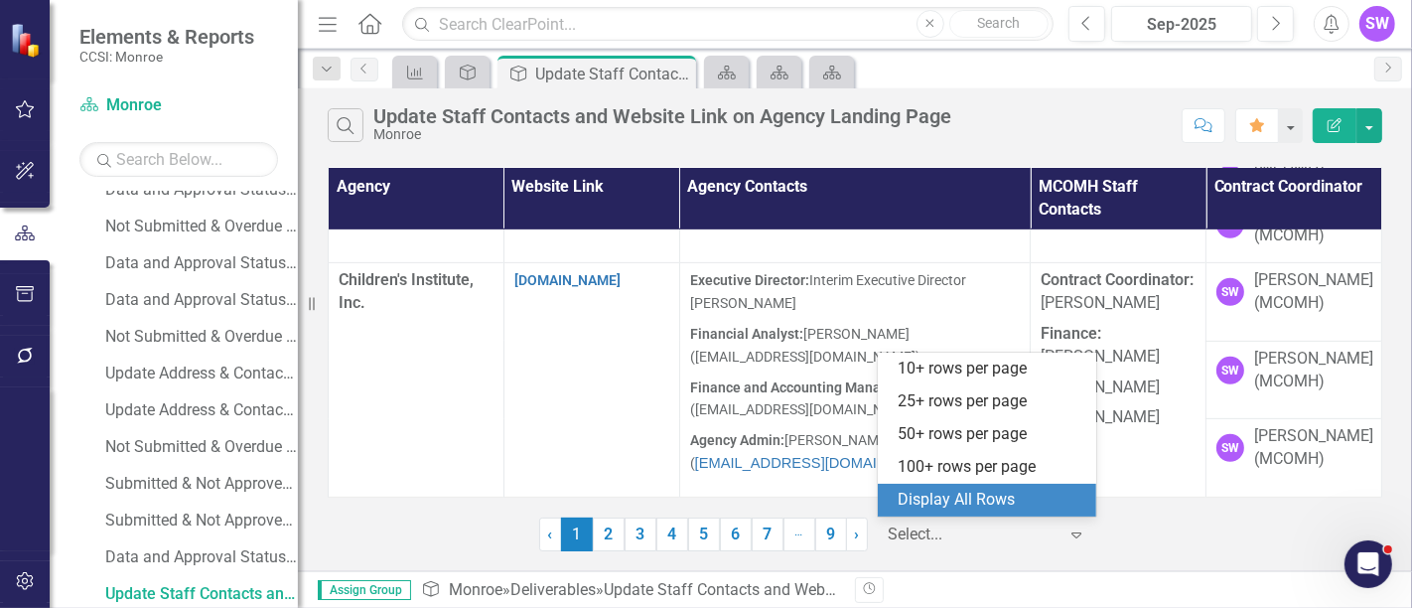
click at [951, 499] on div "Display All Rows" at bounding box center [991, 500] width 187 height 23
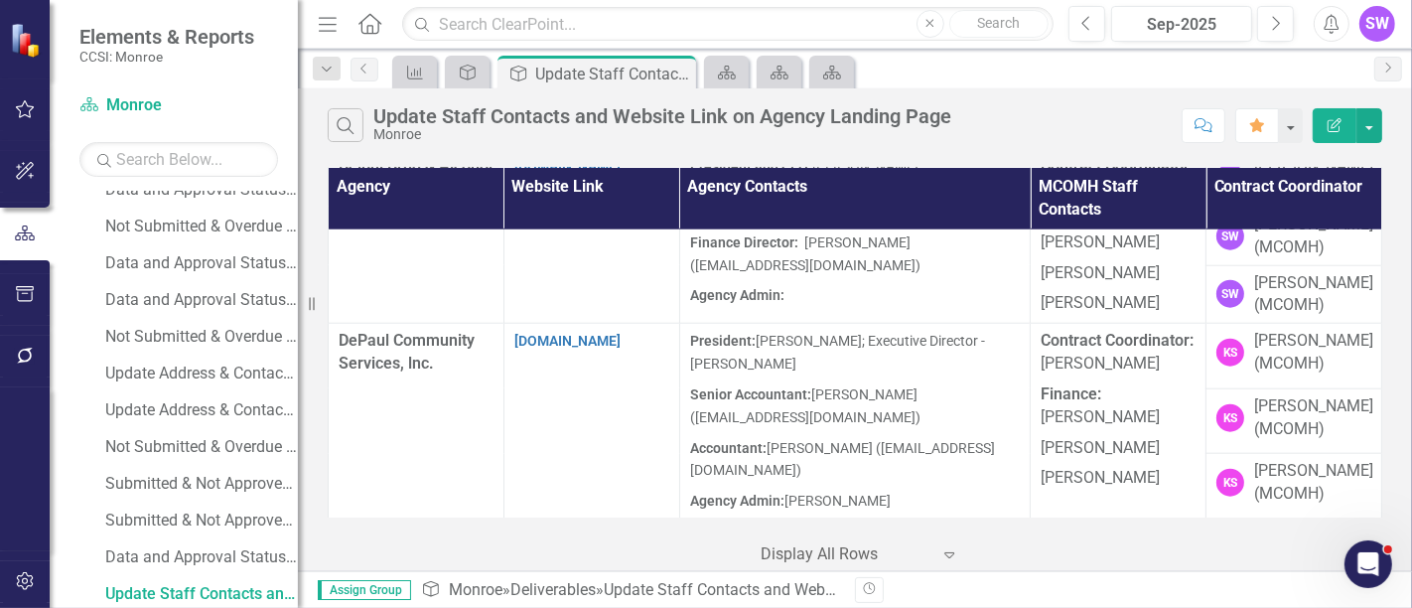
scroll to position [1804, 0]
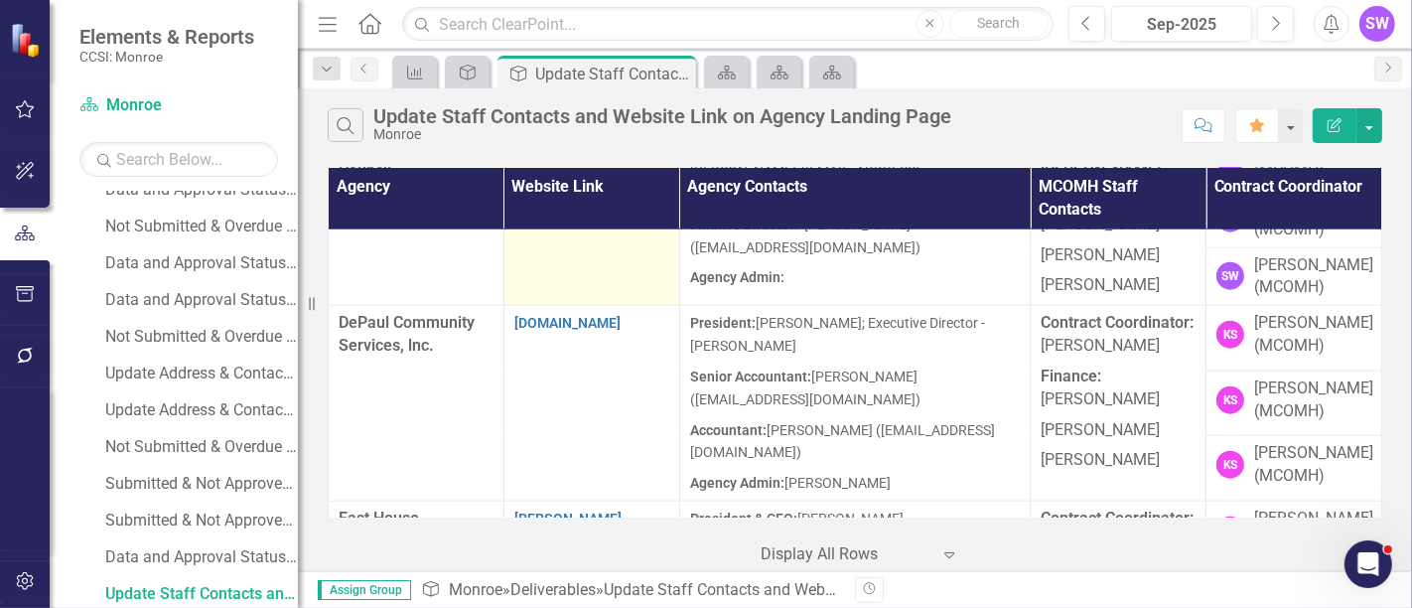
click at [580, 156] on link "[DOMAIN_NAME]" at bounding box center [568, 148] width 106 height 16
